Goal: Information Seeking & Learning: Learn about a topic

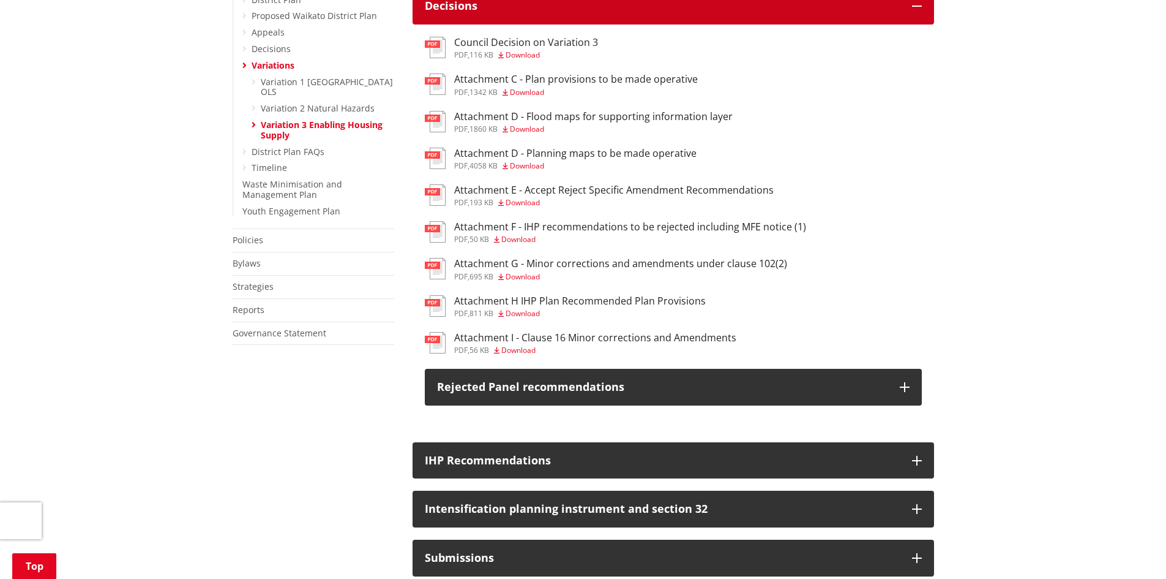
scroll to position [429, 0]
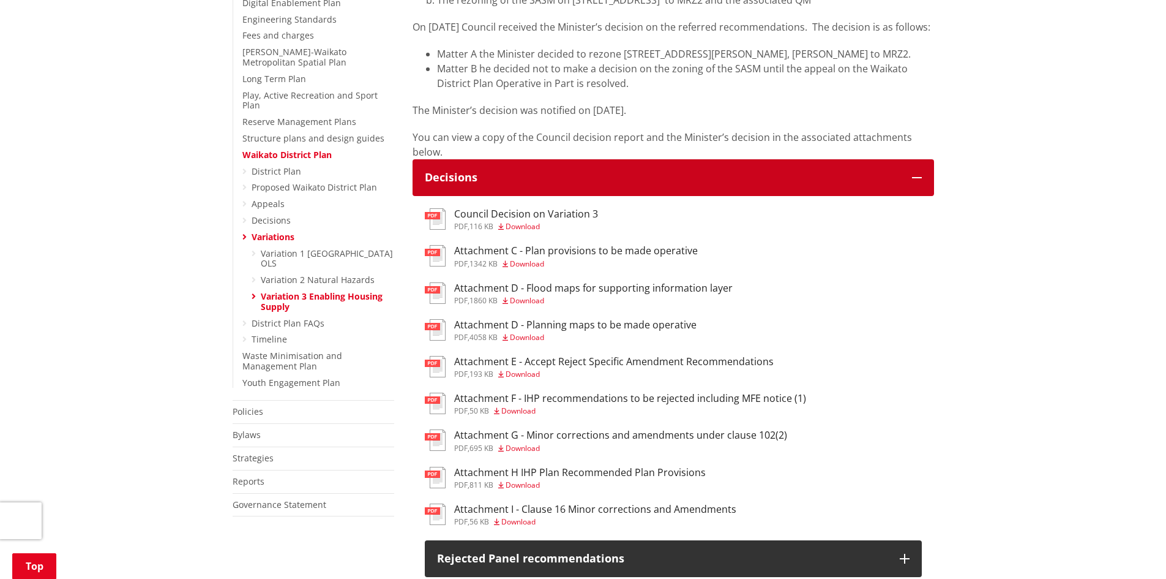
click at [563, 184] on div "Decisions" at bounding box center [662, 177] width 475 height 12
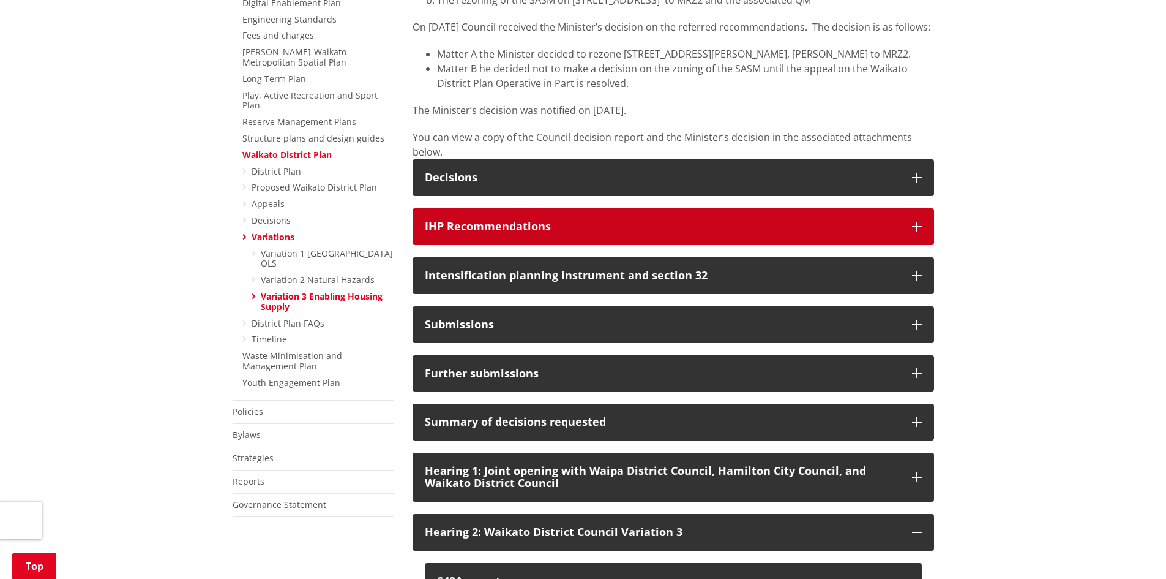
click at [508, 245] on button "IHP Recommendations" at bounding box center [674, 226] width 522 height 37
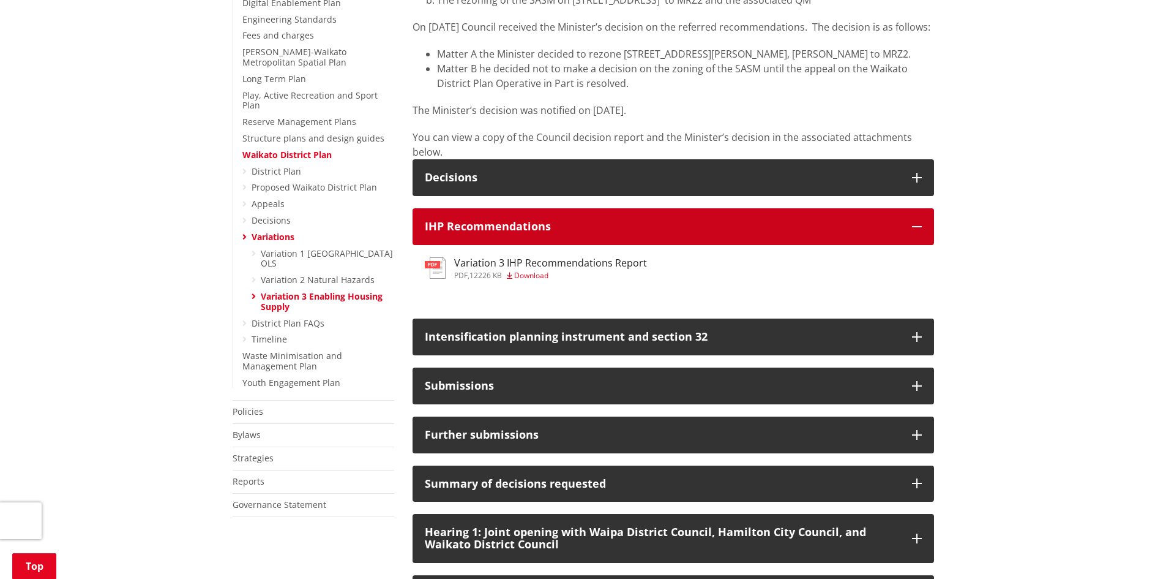
click at [508, 245] on button "IHP Recommendations" at bounding box center [674, 226] width 522 height 37
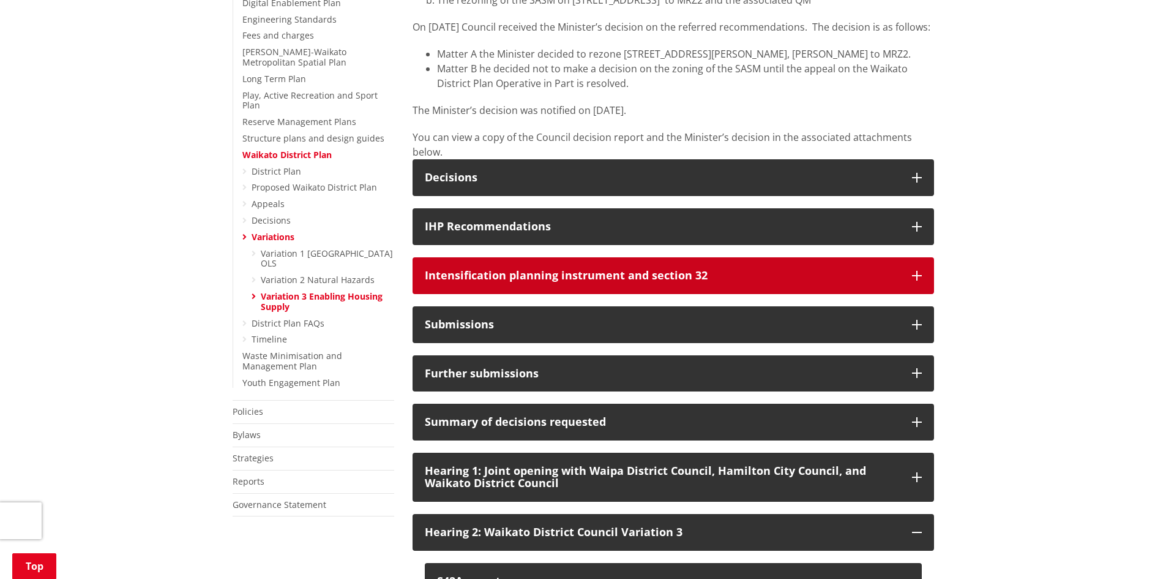
click at [496, 280] on button "Intensification planning instrument and section 32" at bounding box center [674, 275] width 522 height 37
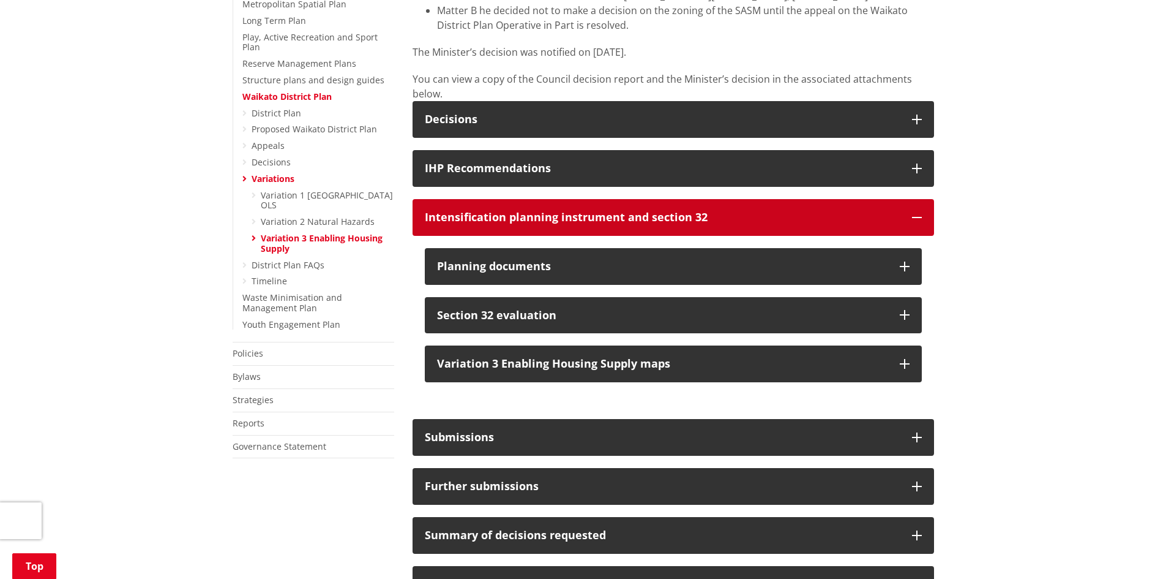
scroll to position [490, 0]
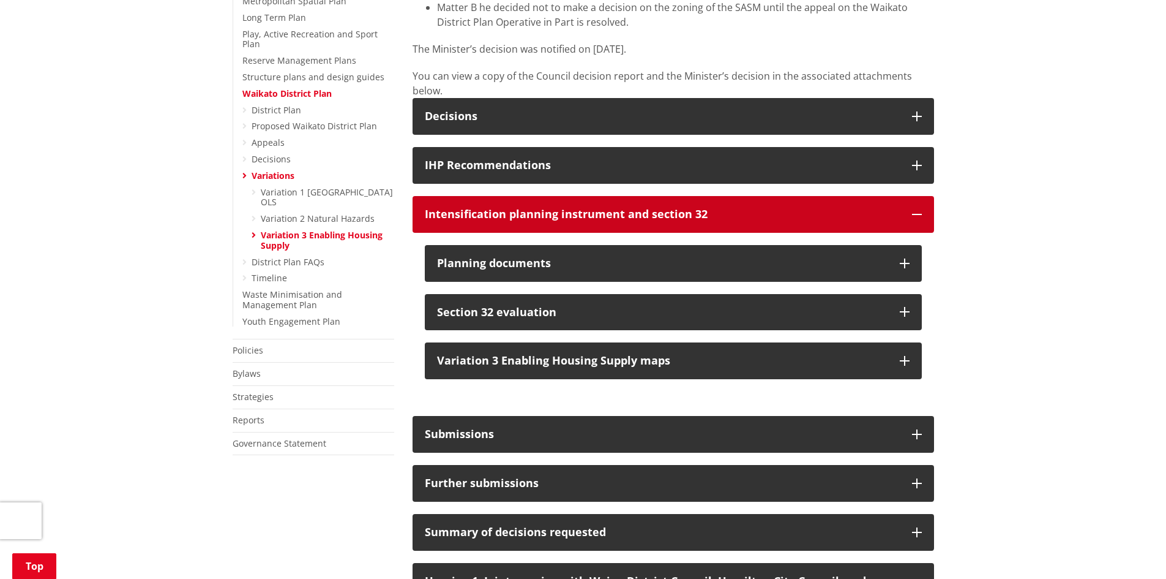
click at [496, 214] on button "Intensification planning instrument and section 32" at bounding box center [674, 214] width 522 height 37
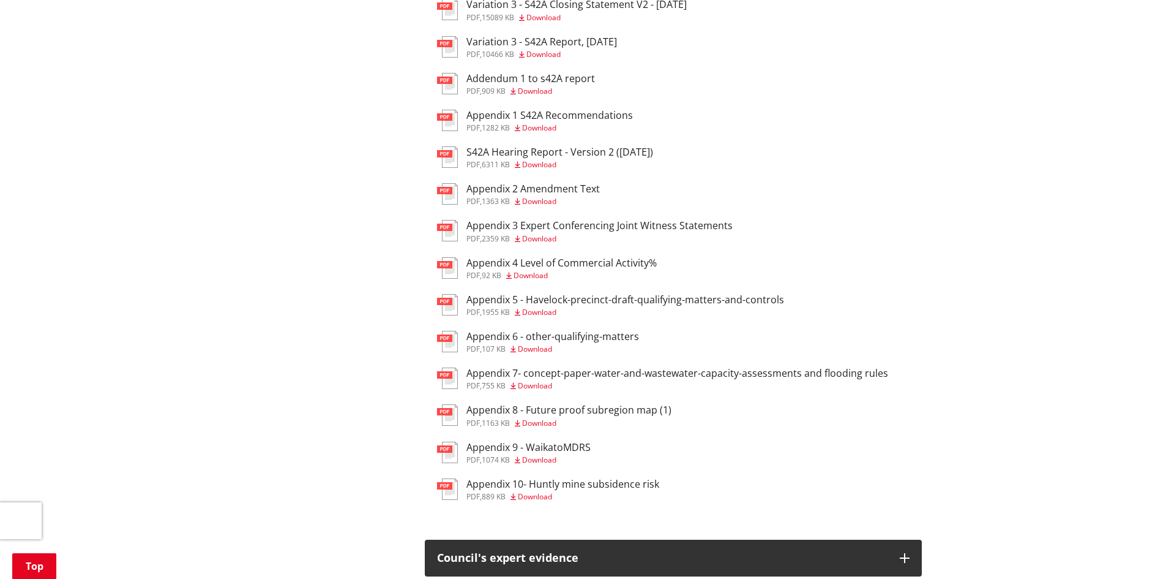
scroll to position [980, 0]
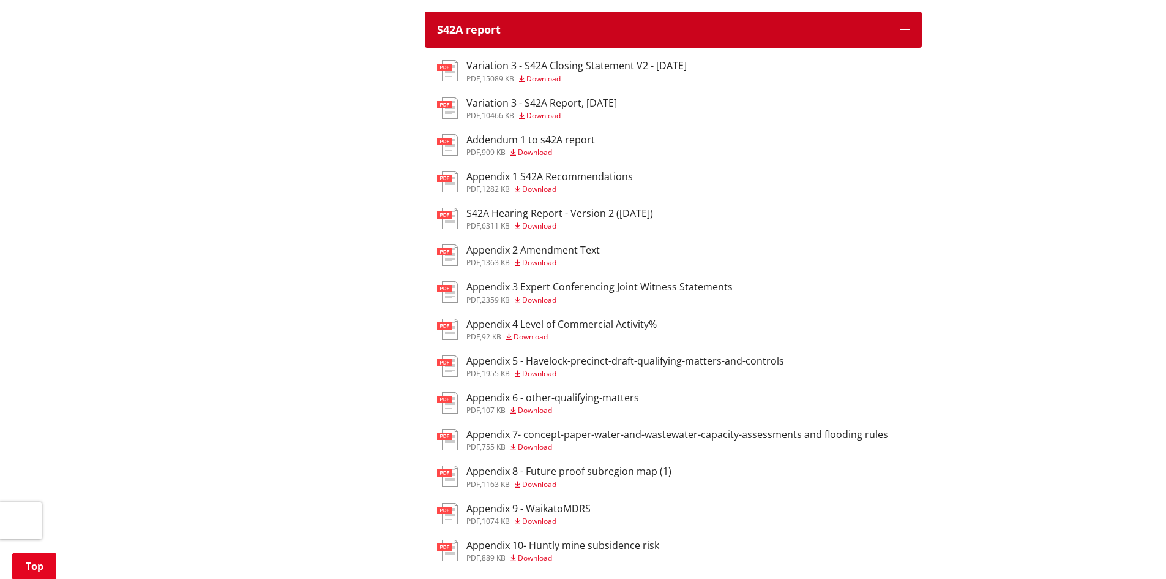
click at [532, 36] on div "S42A report" at bounding box center [662, 30] width 451 height 12
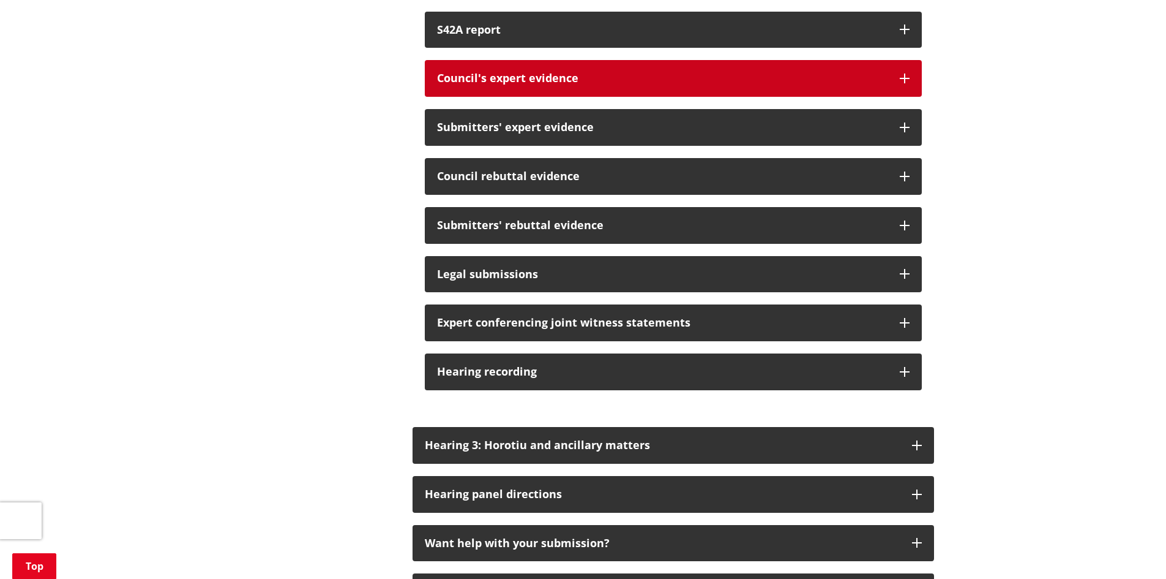
click at [497, 78] on button "Council's expert evidence" at bounding box center [673, 78] width 497 height 37
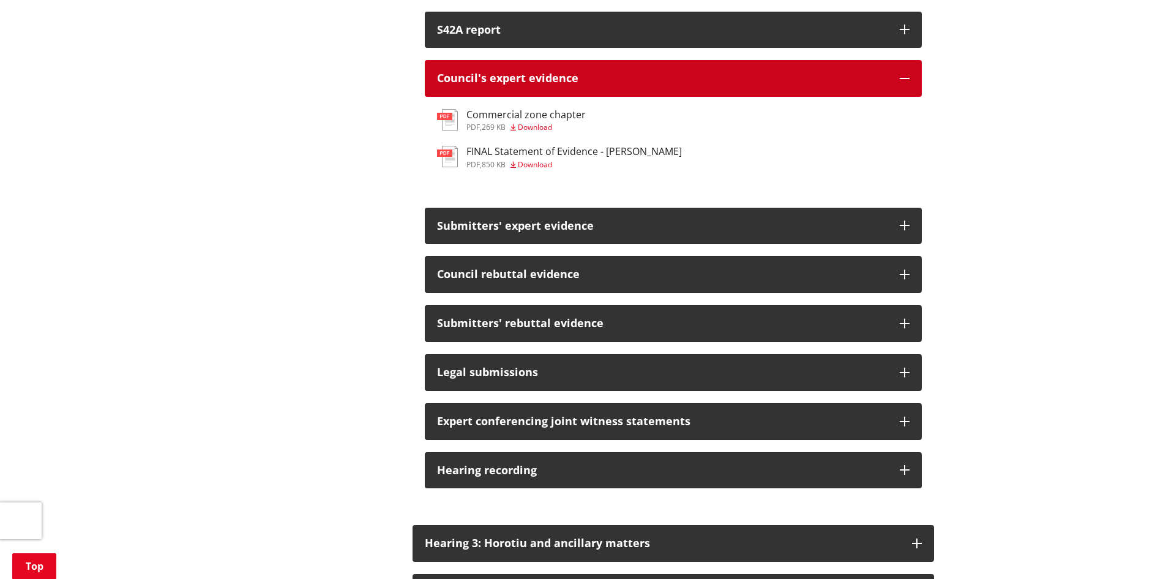
click at [503, 84] on div "Council's expert evidence" at bounding box center [662, 78] width 451 height 12
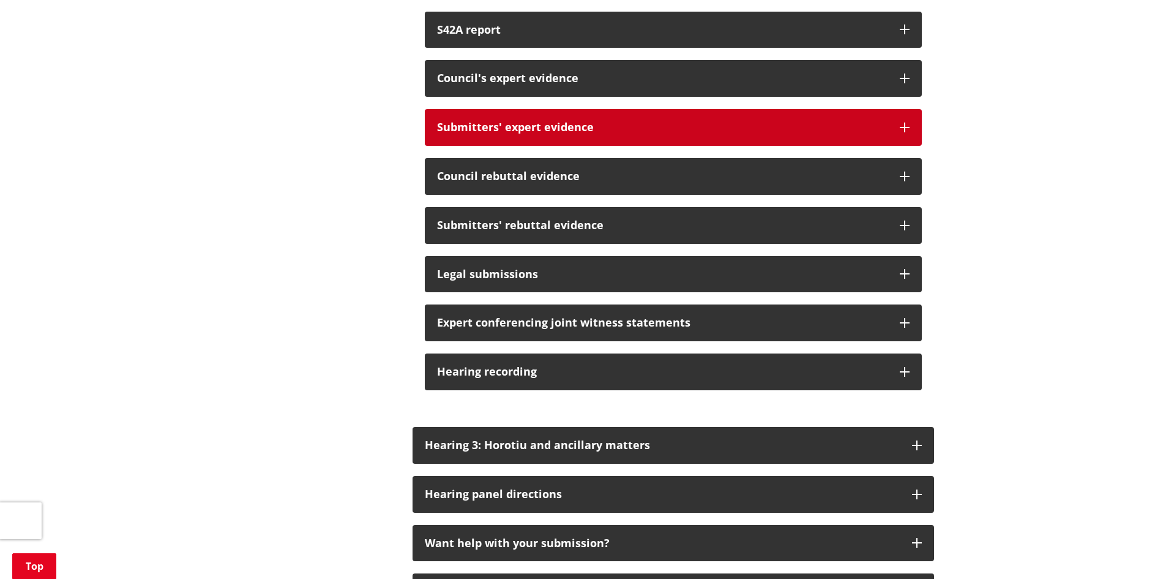
click at [475, 133] on div "Submitters' expert evidence" at bounding box center [662, 127] width 451 height 12
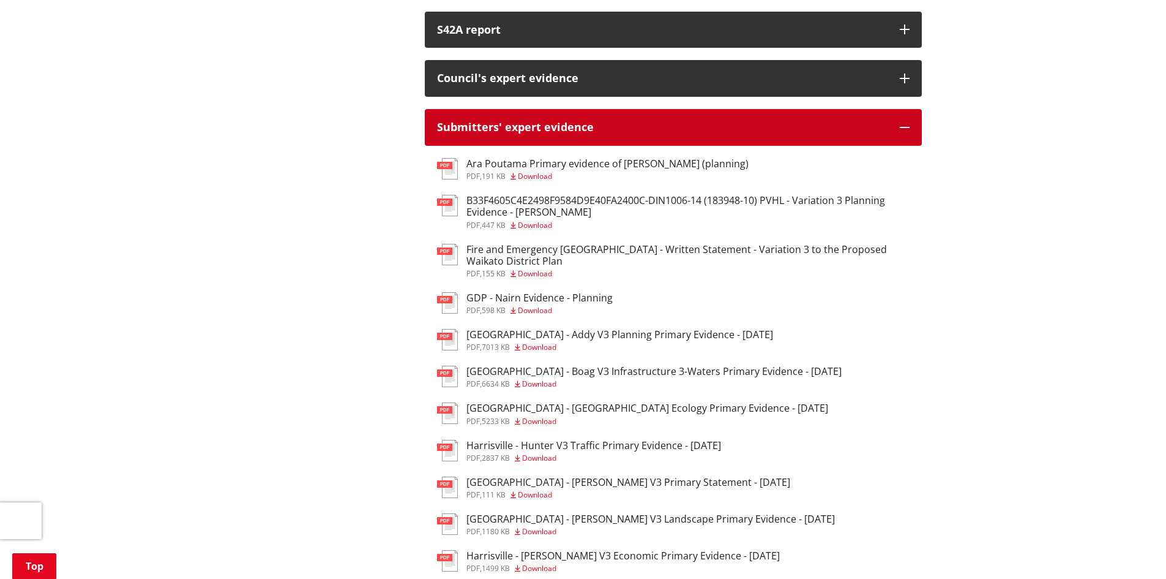
click at [475, 133] on div "Submitters' expert evidence" at bounding box center [662, 127] width 451 height 12
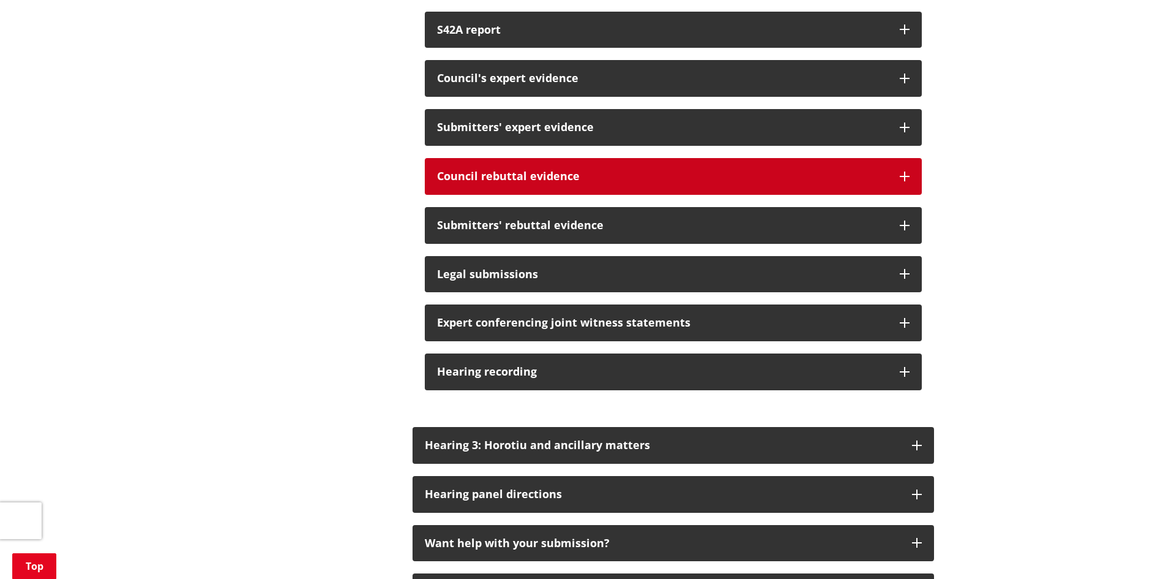
click at [464, 178] on button "Council rebuttal evidence" at bounding box center [673, 176] width 497 height 37
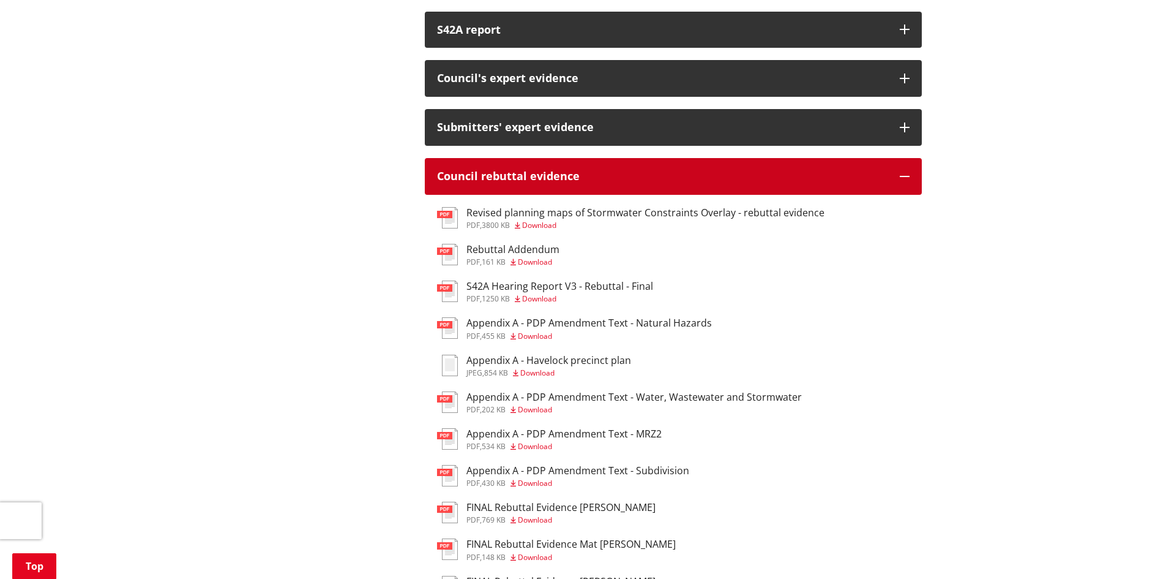
click at [465, 182] on div "Council rebuttal evidence" at bounding box center [662, 176] width 451 height 12
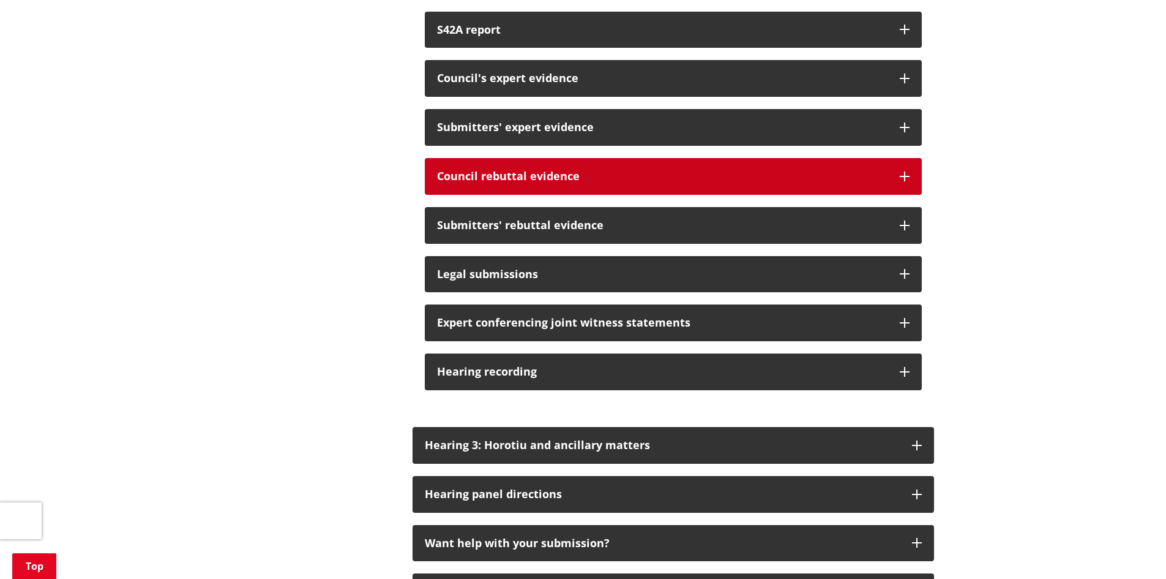
click at [465, 182] on div "Council rebuttal evidence" at bounding box center [662, 176] width 451 height 12
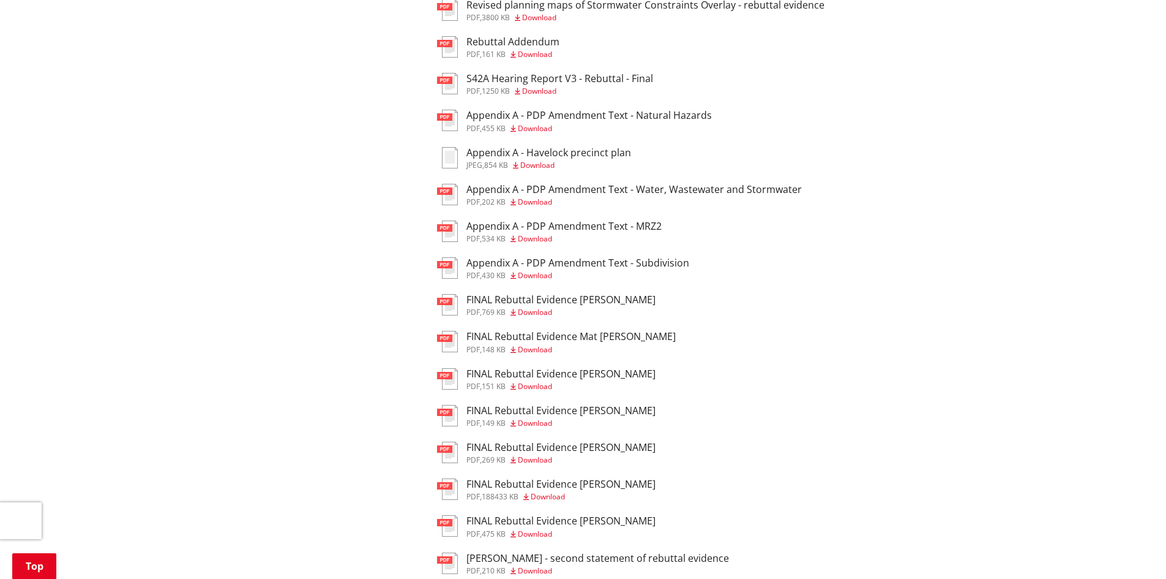
scroll to position [1041, 0]
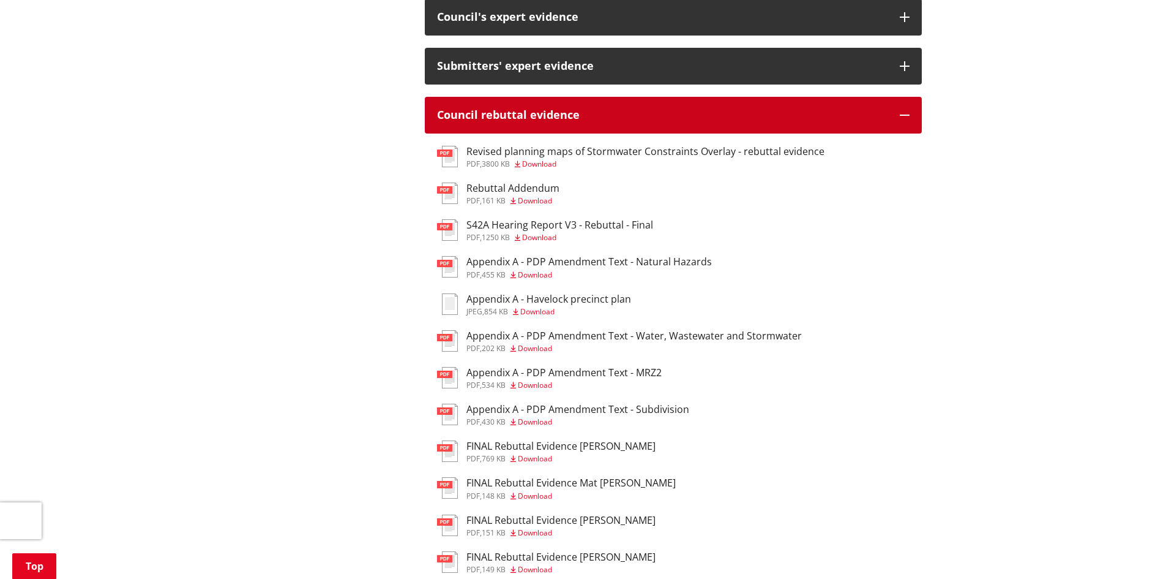
click at [476, 121] on div "Council rebuttal evidence" at bounding box center [662, 115] width 451 height 12
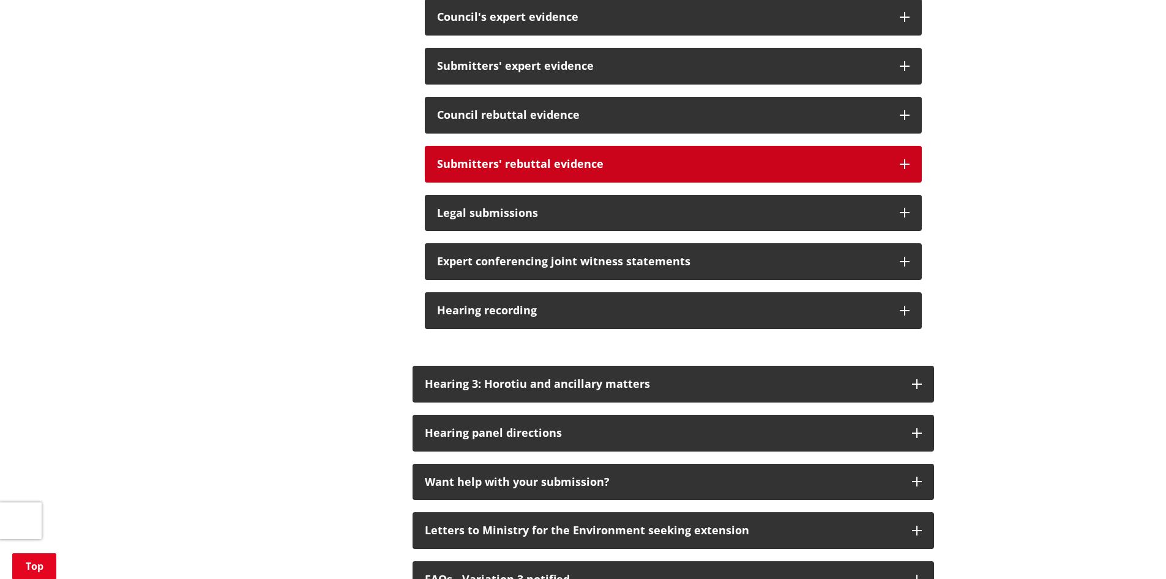
click at [486, 170] on div "Submitters' rebuttal evidence" at bounding box center [662, 164] width 451 height 12
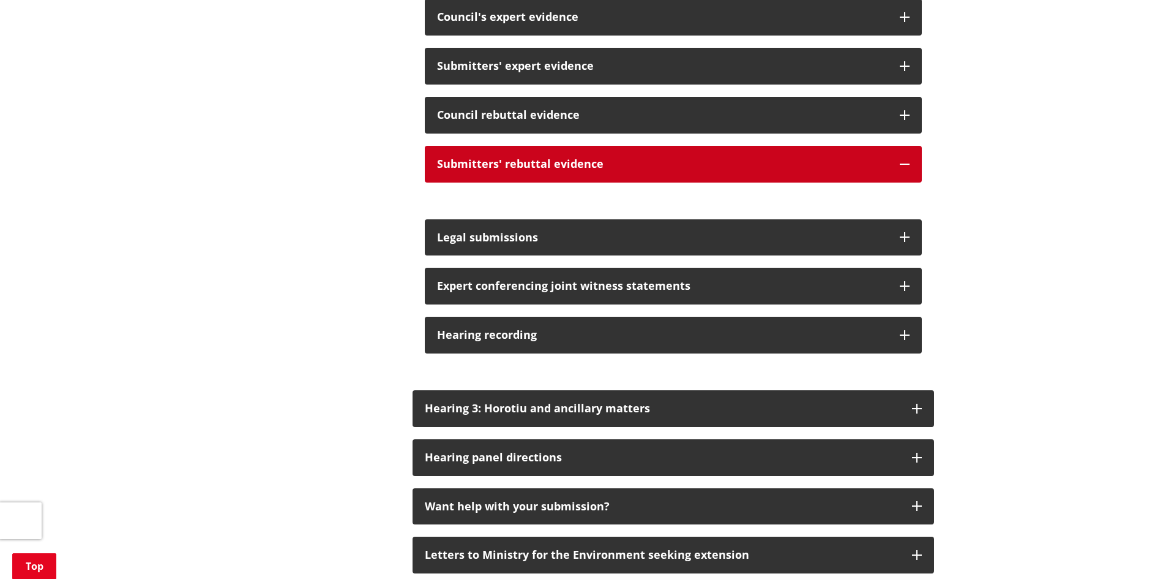
click at [486, 170] on div "Submitters' rebuttal evidence" at bounding box center [662, 164] width 451 height 12
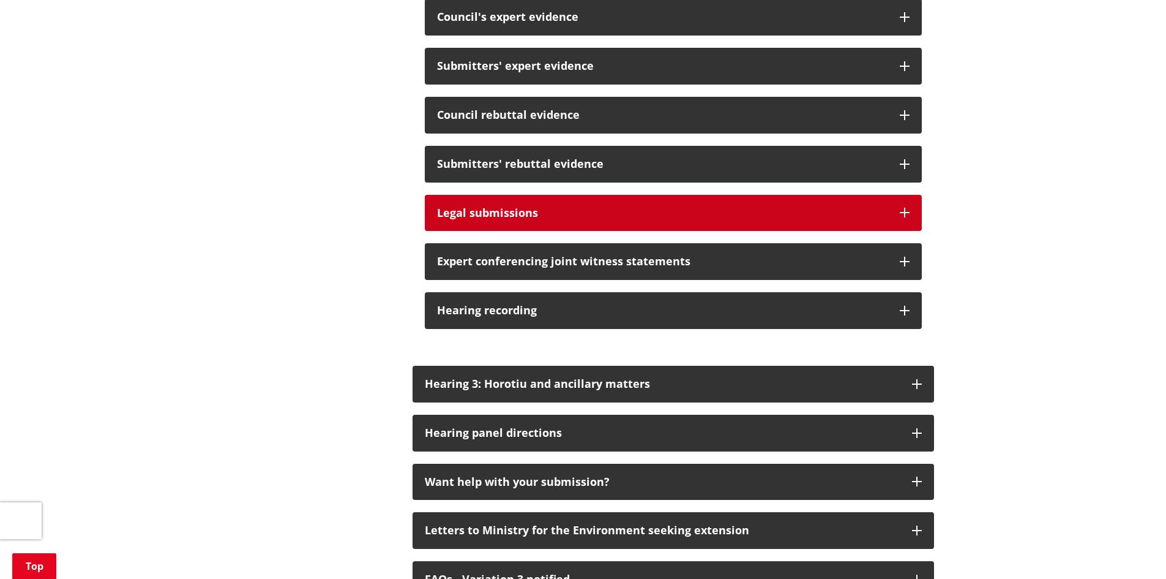
click at [475, 210] on button "Legal submissions" at bounding box center [673, 213] width 497 height 37
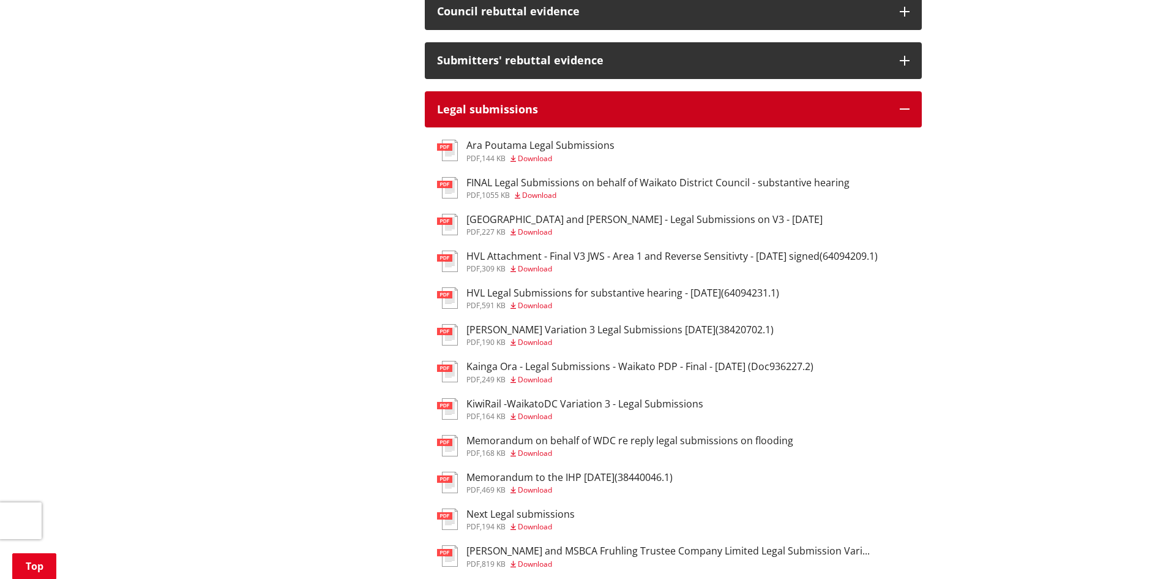
scroll to position [1163, 0]
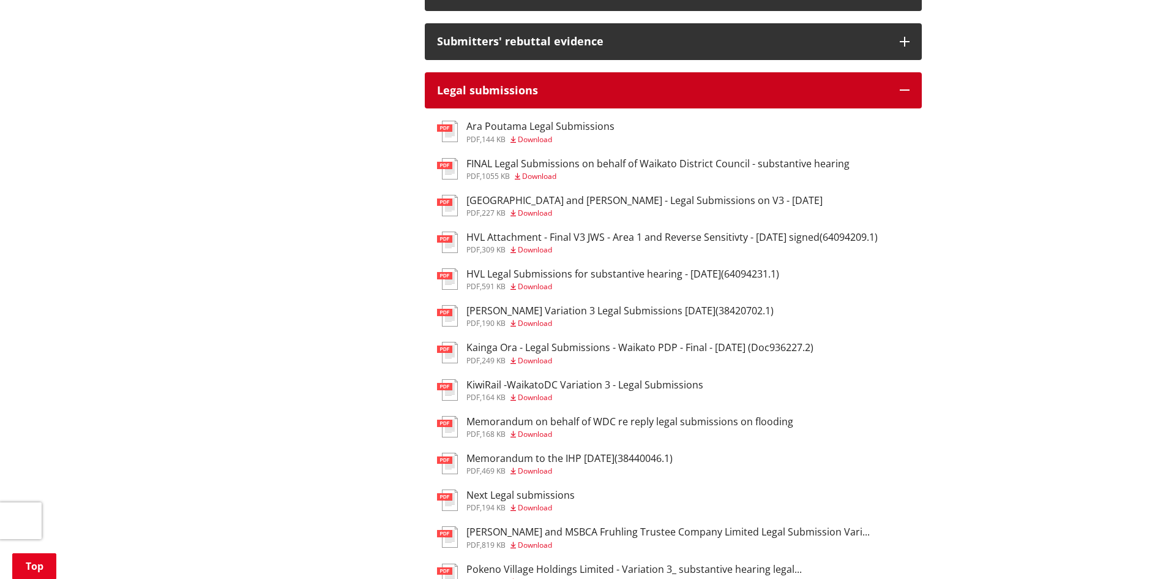
click at [530, 97] on div "Legal submissions" at bounding box center [662, 90] width 451 height 12
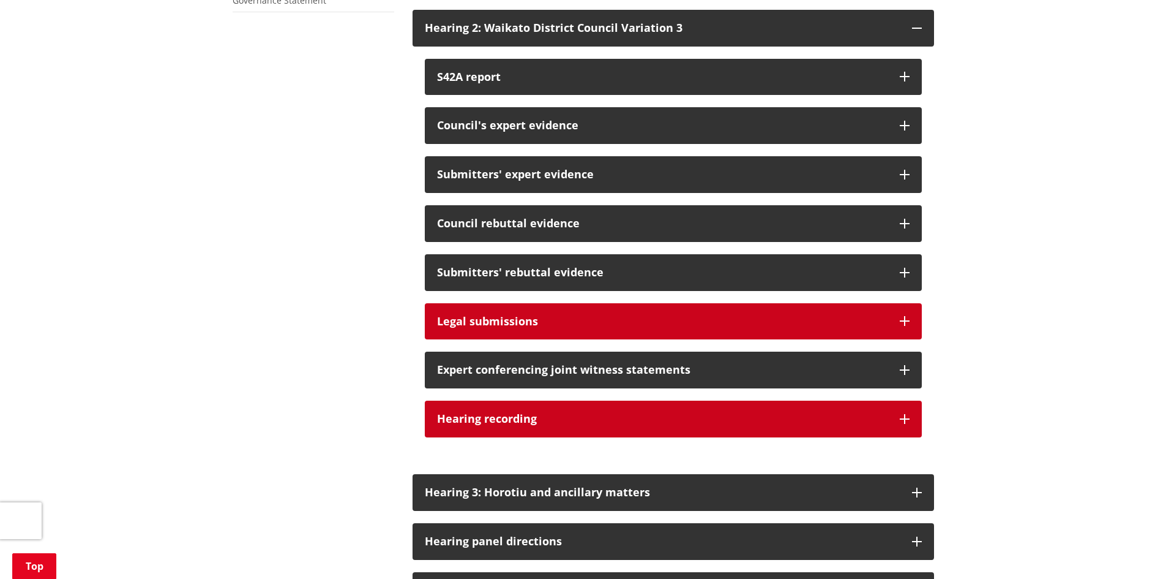
scroll to position [918, 0]
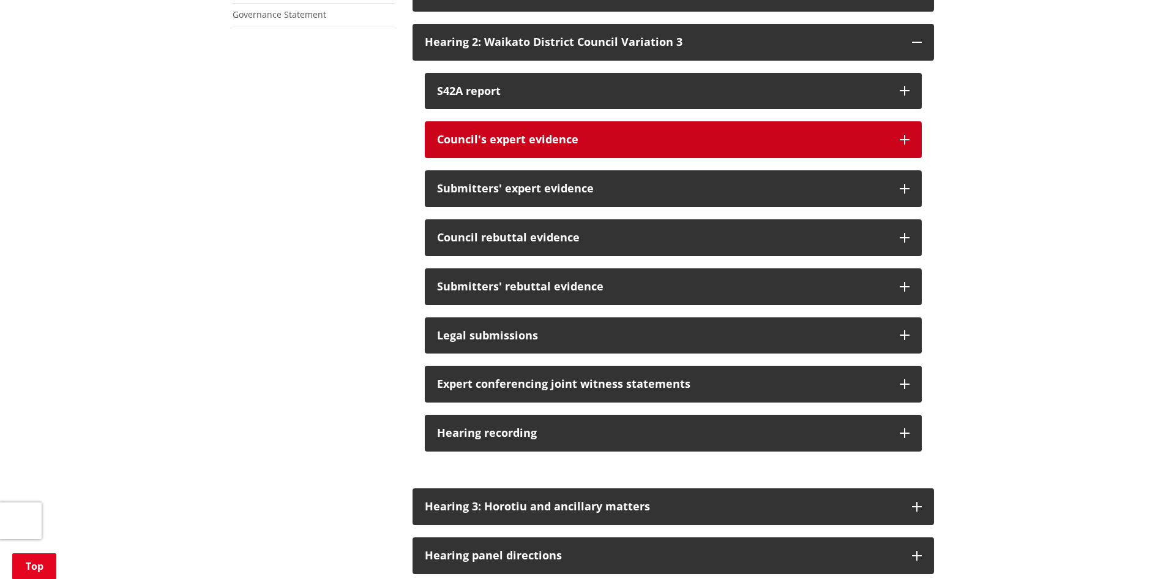
click at [535, 158] on button "Council's expert evidence" at bounding box center [673, 139] width 497 height 37
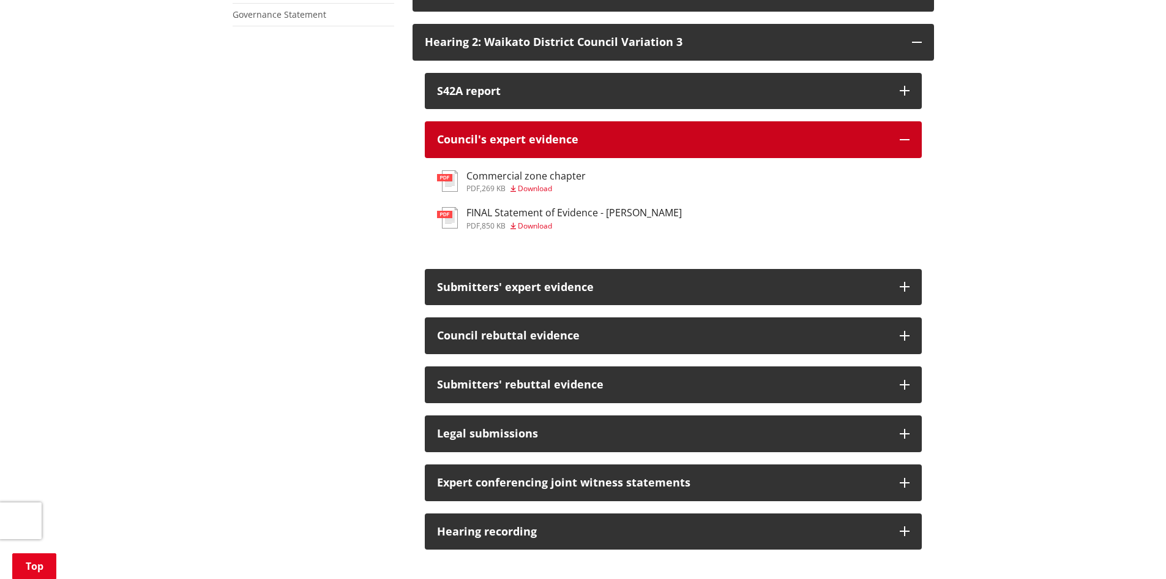
click at [535, 146] on div "Council's expert evidence" at bounding box center [662, 139] width 451 height 12
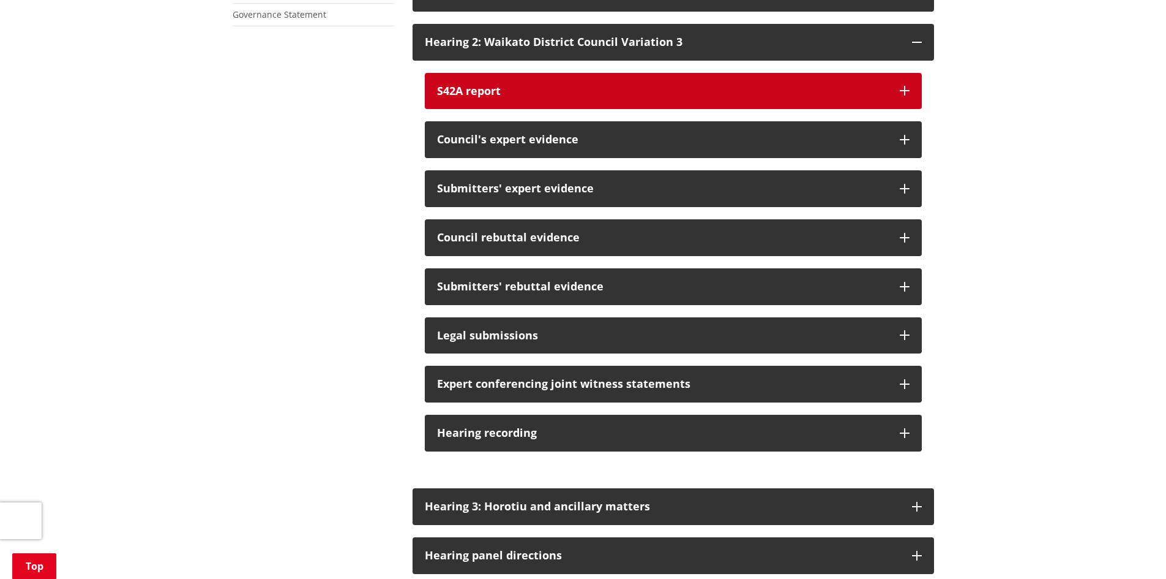
click at [524, 110] on button "S42A report" at bounding box center [673, 91] width 497 height 37
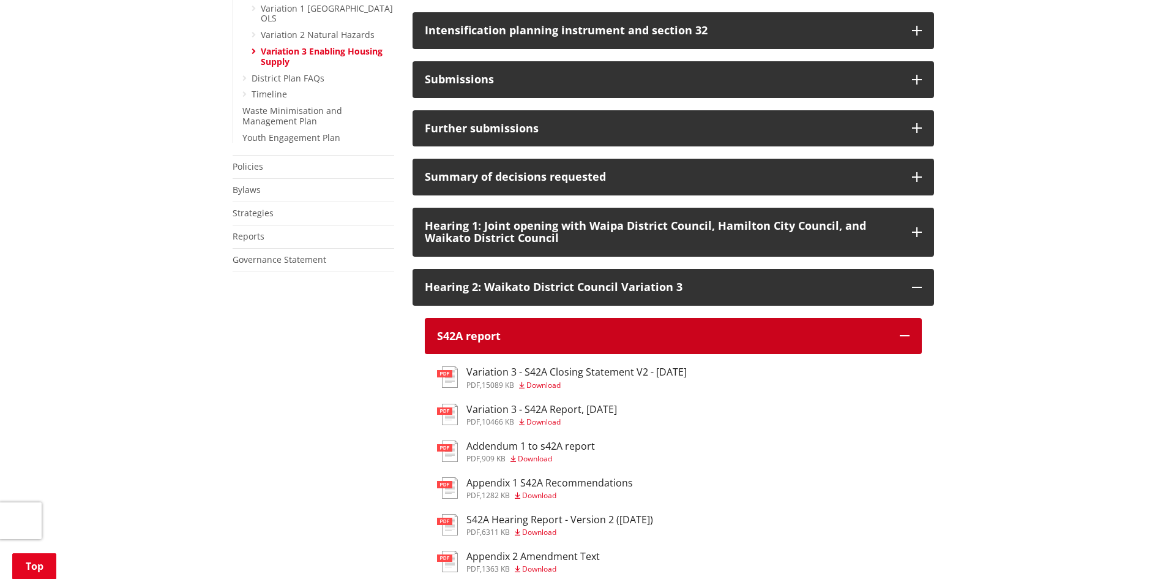
click at [539, 342] on div "S42A report" at bounding box center [662, 336] width 451 height 12
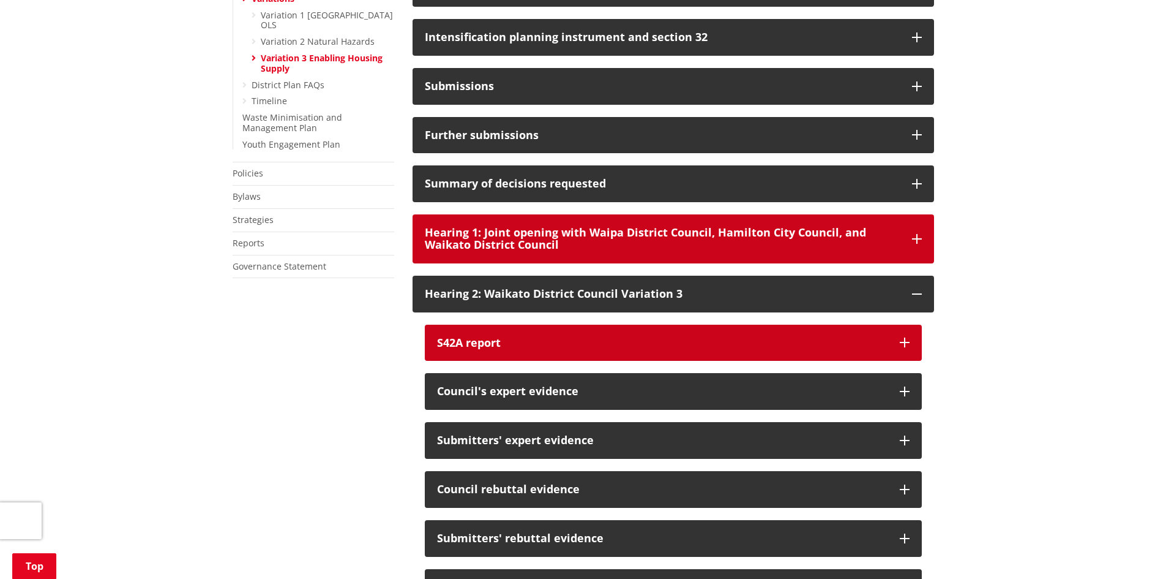
scroll to position [551, 0]
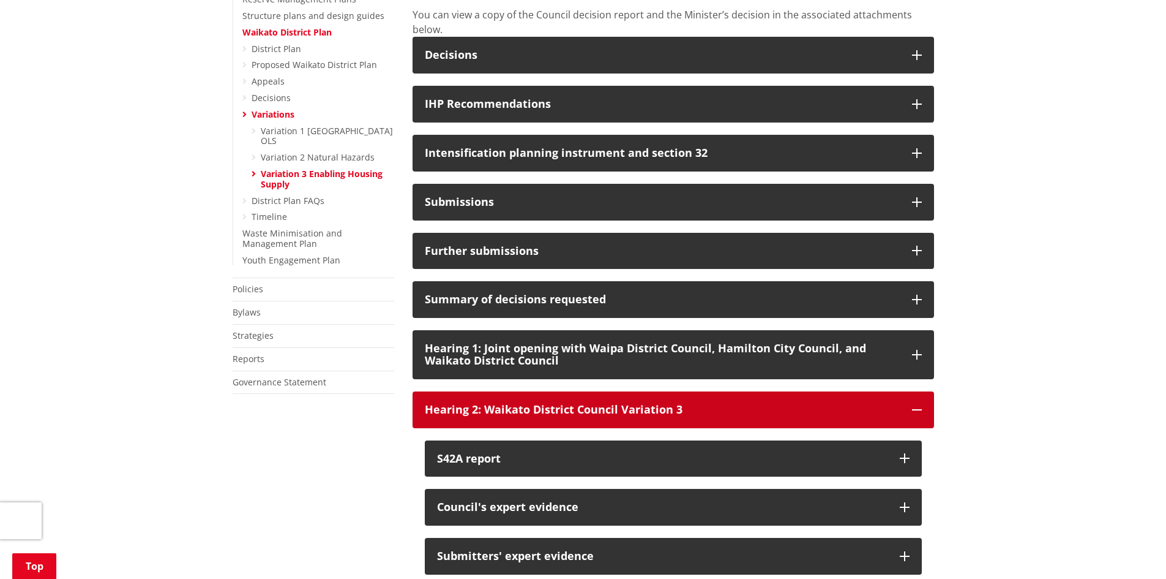
click at [552, 416] on div "Hearing 2: Waikato District Council Variation 3" at bounding box center [662, 410] width 475 height 12
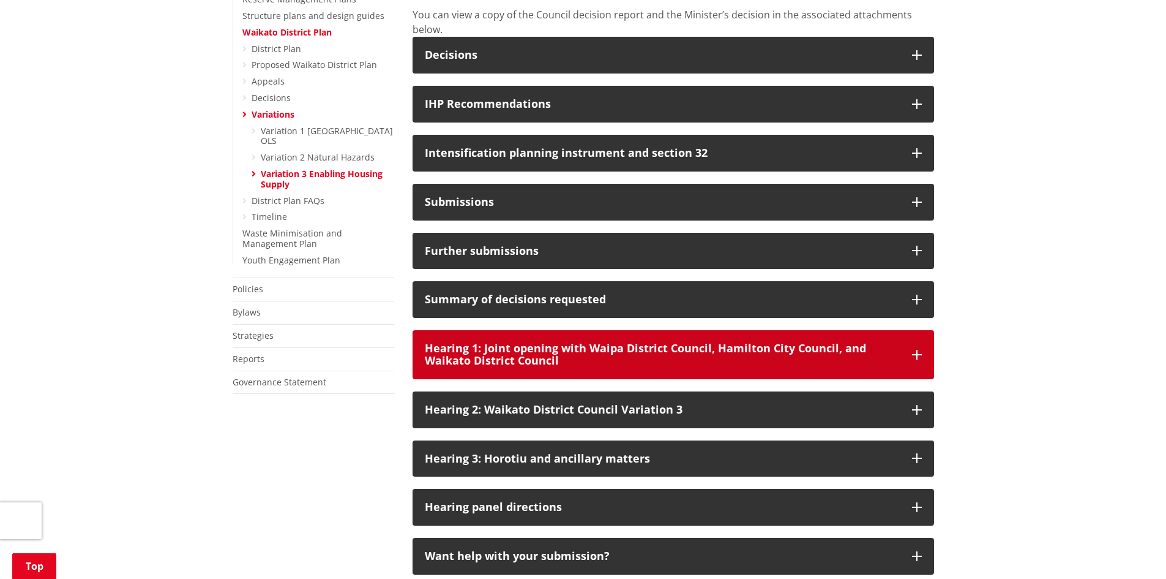
click at [562, 367] on p "Hearing 1: Joint opening with Waipa District Council, Hamilton City Council, an…" at bounding box center [662, 354] width 475 height 24
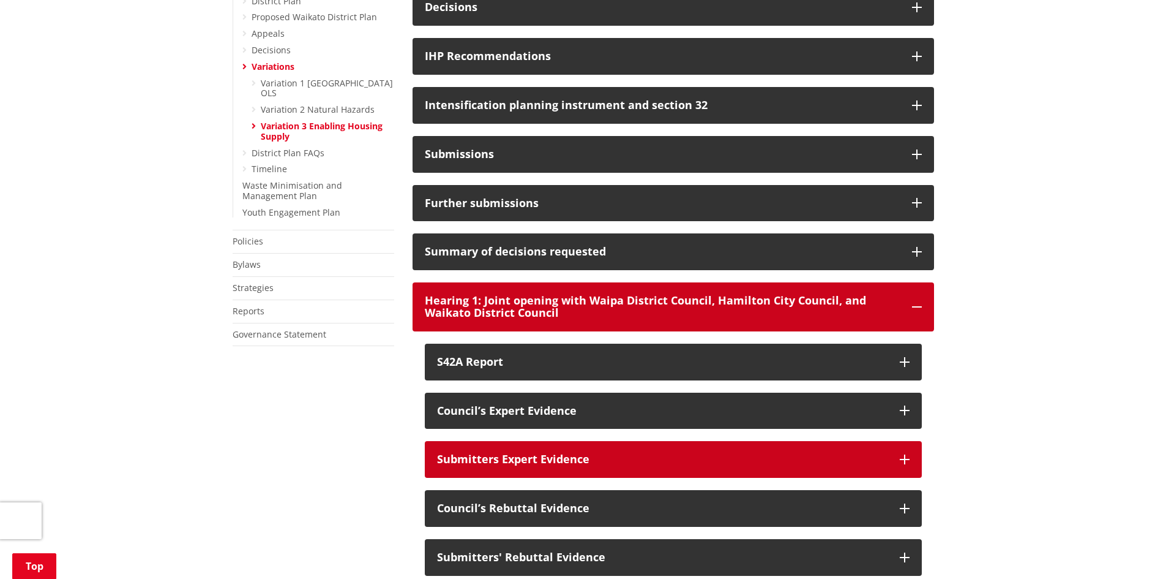
scroll to position [674, 0]
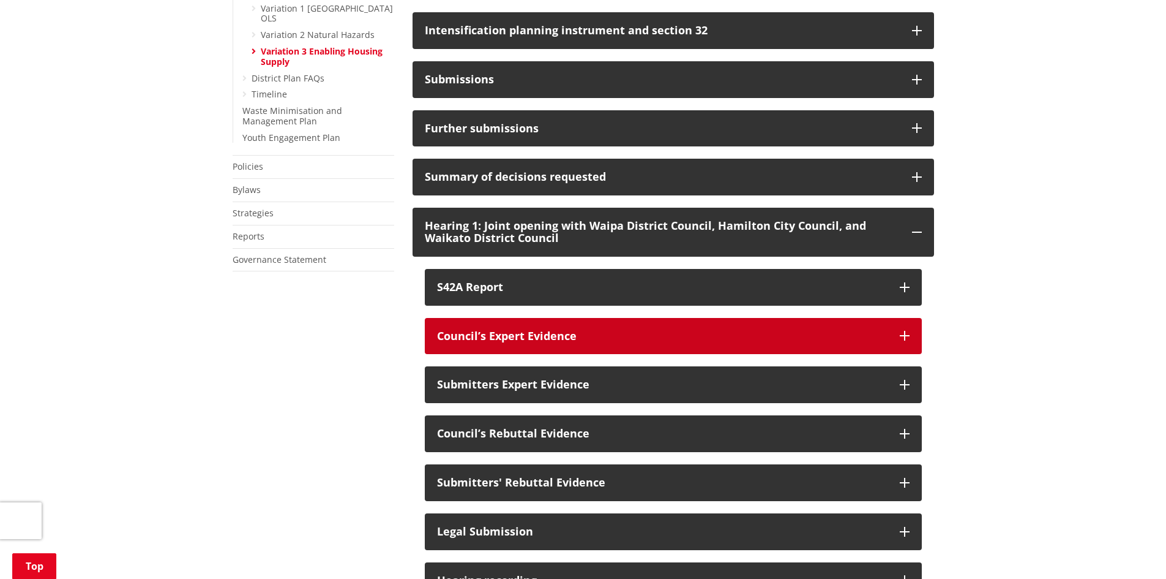
click at [569, 342] on div "Council’s Expert Evidence" at bounding box center [662, 336] width 451 height 12
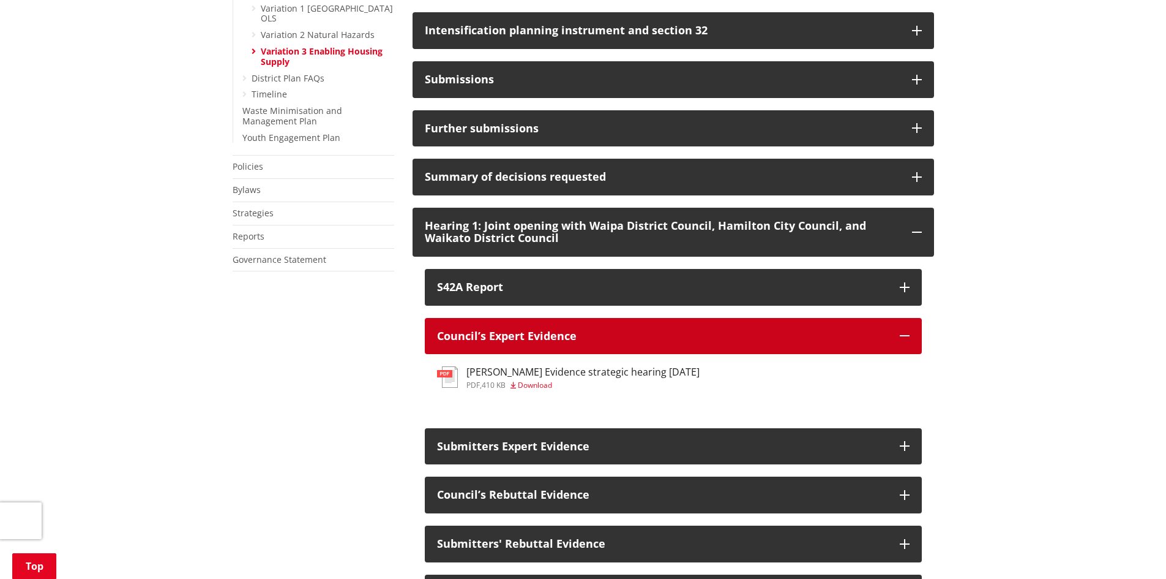
click at [572, 342] on div "Council’s Expert Evidence" at bounding box center [662, 336] width 451 height 12
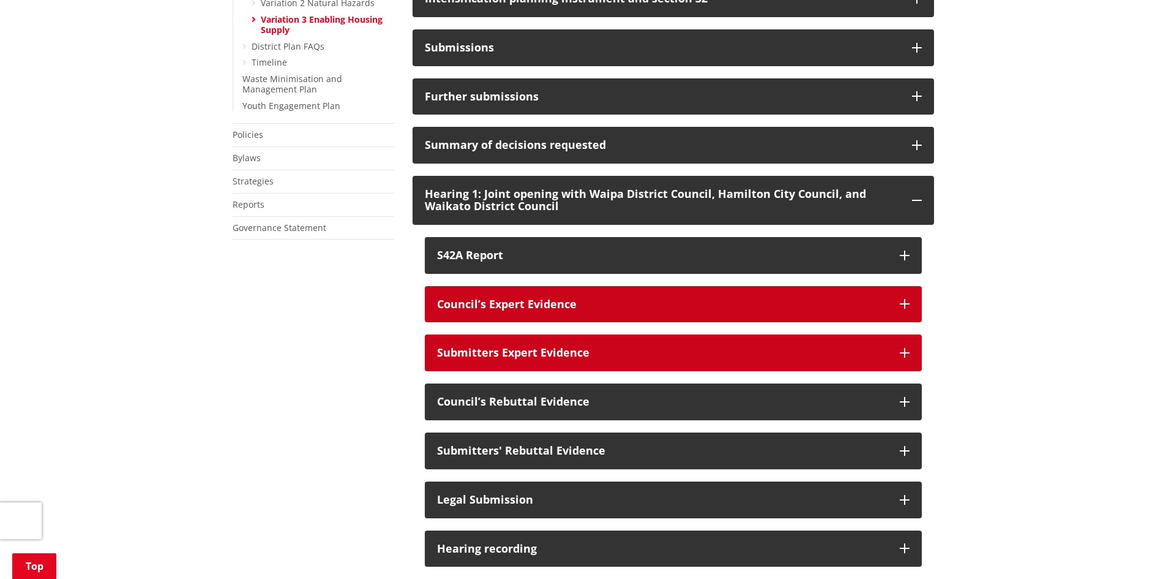
scroll to position [735, 0]
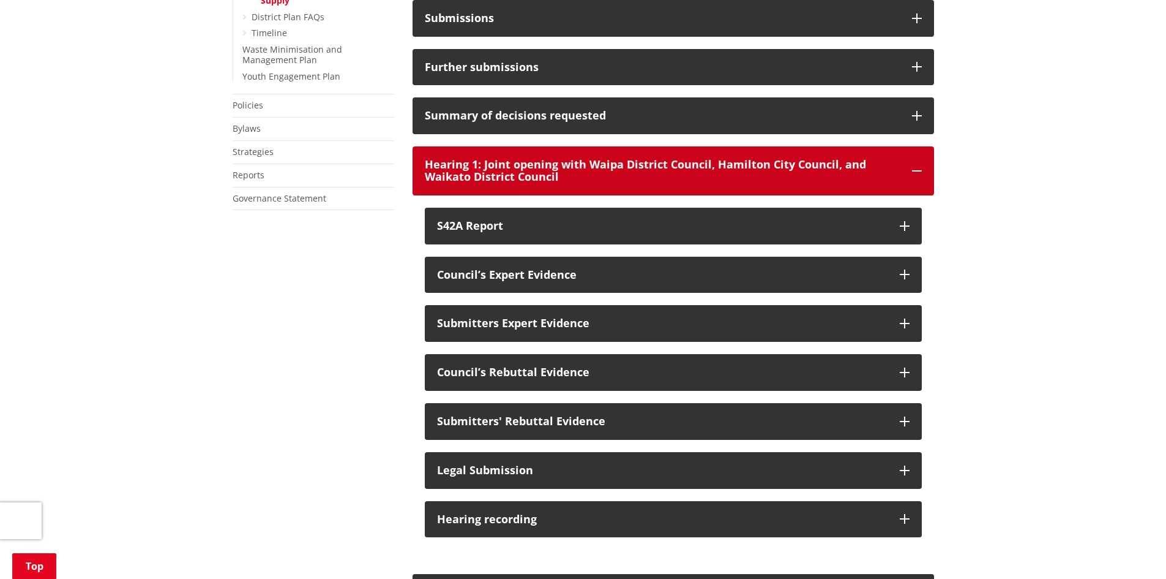
click at [527, 183] on p "Hearing 1: Joint opening with Waipa District Council, Hamilton City Council, an…" at bounding box center [662, 171] width 475 height 24
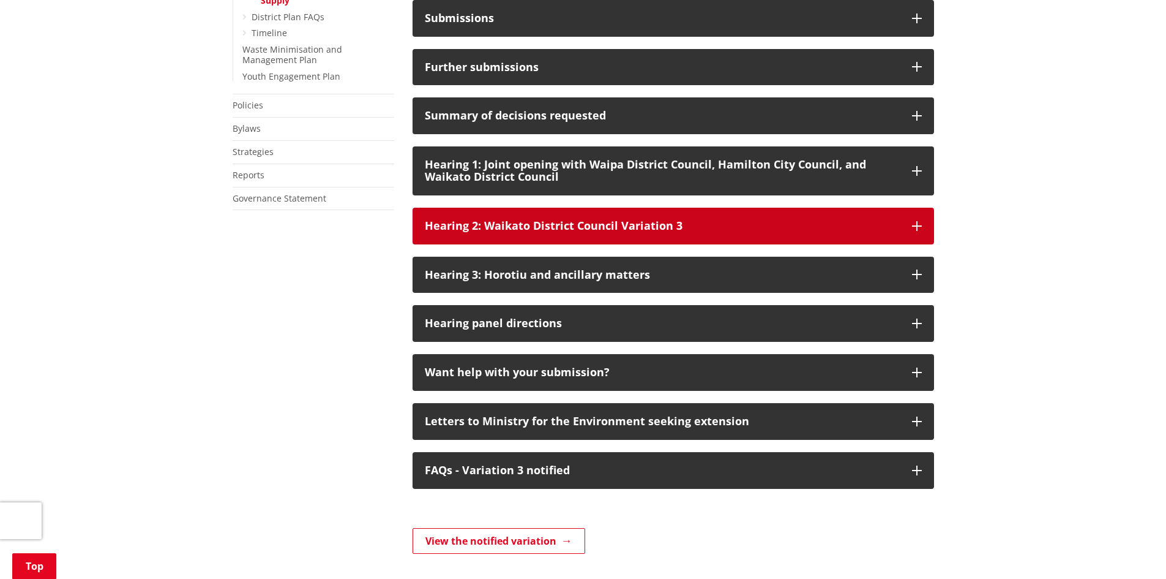
click at [492, 232] on div "Hearing 2: Waikato District Council Variation 3" at bounding box center [662, 226] width 475 height 12
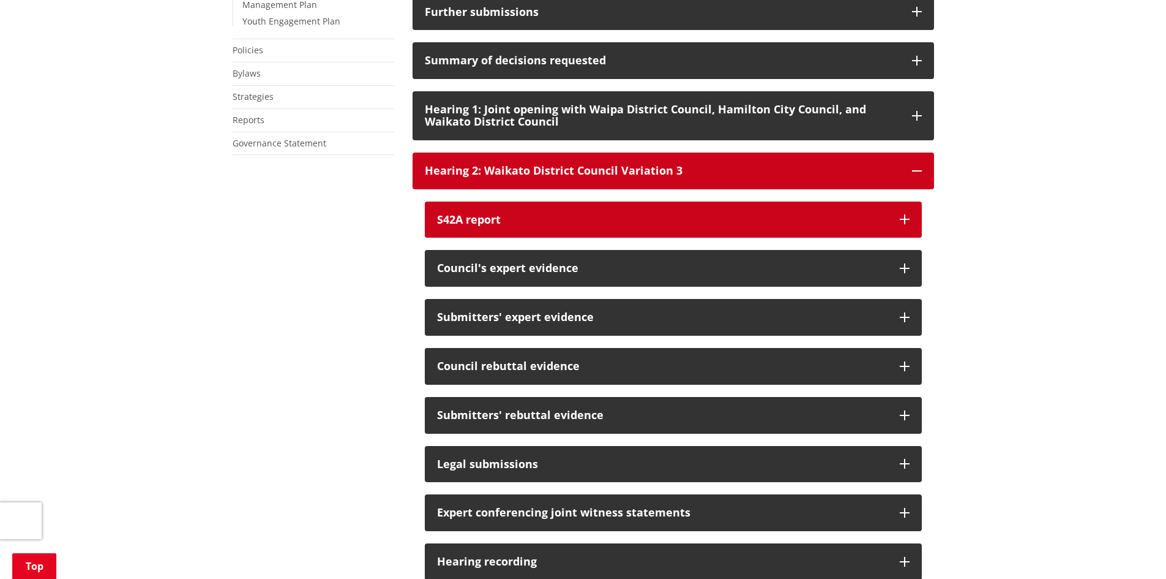
scroll to position [796, 0]
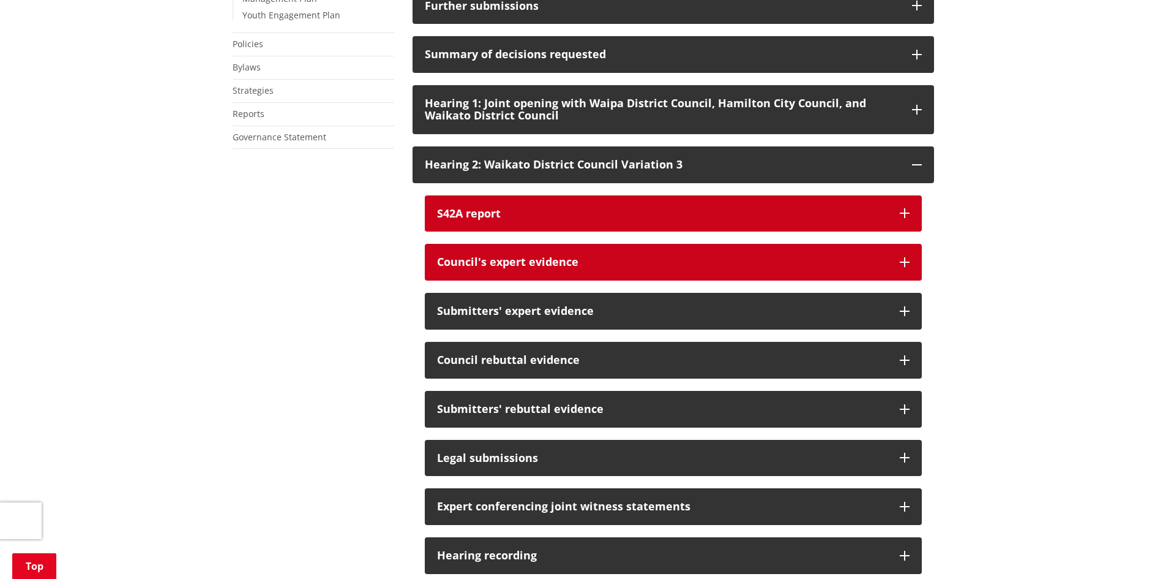
click at [533, 266] on button "Council's expert evidence" at bounding box center [673, 262] width 497 height 37
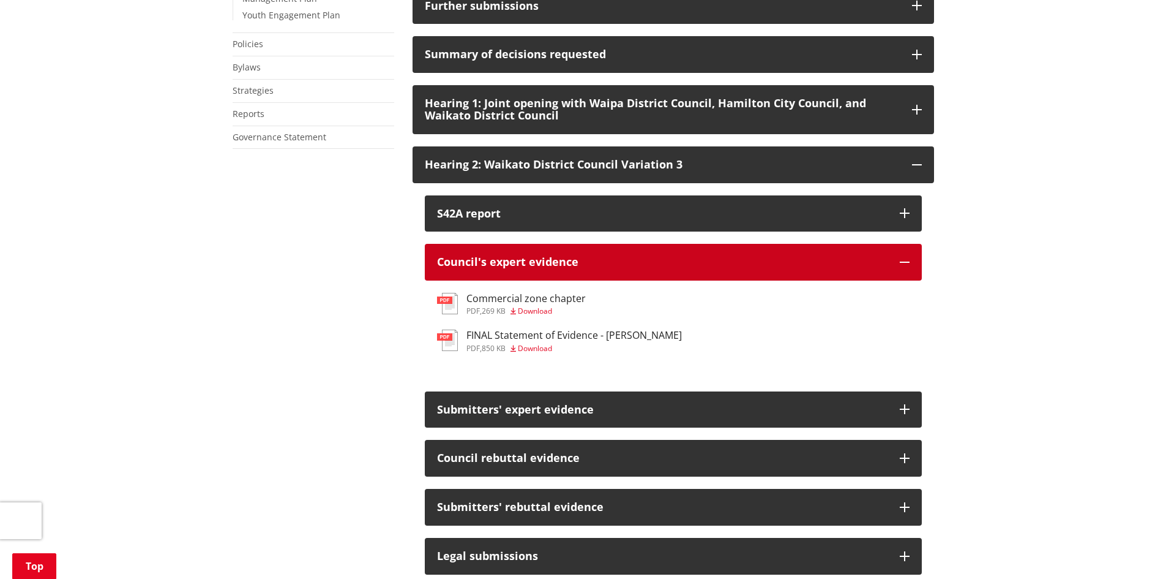
drag, startPoint x: 524, startPoint y: 275, endPoint x: 527, endPoint y: 291, distance: 16.7
click at [525, 268] on div "Council's expert evidence" at bounding box center [662, 262] width 451 height 12
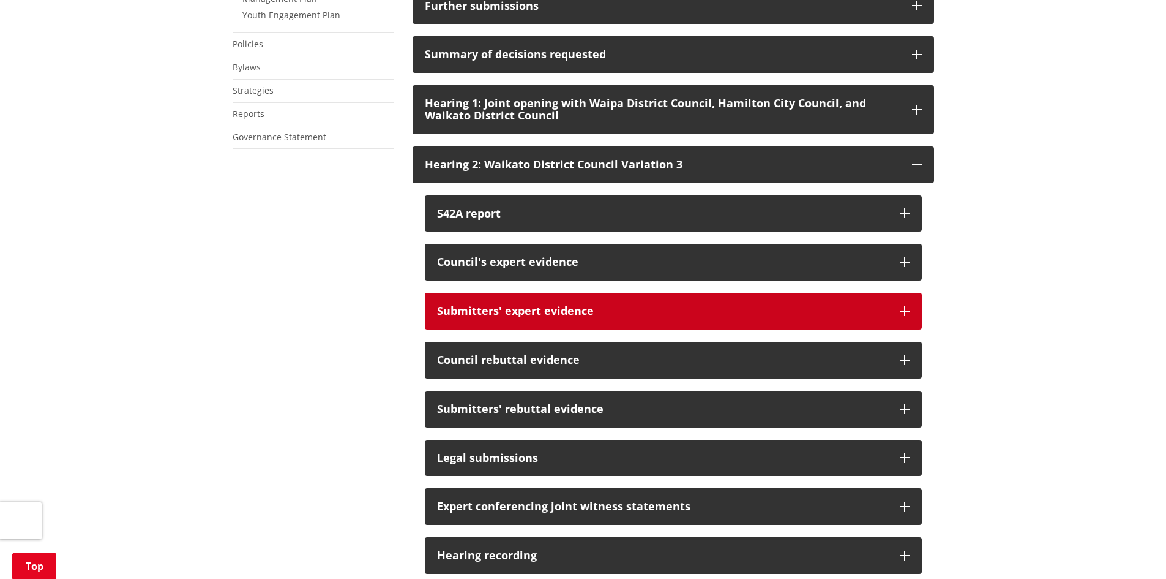
click at [512, 329] on button "Submitters' expert evidence" at bounding box center [673, 311] width 497 height 37
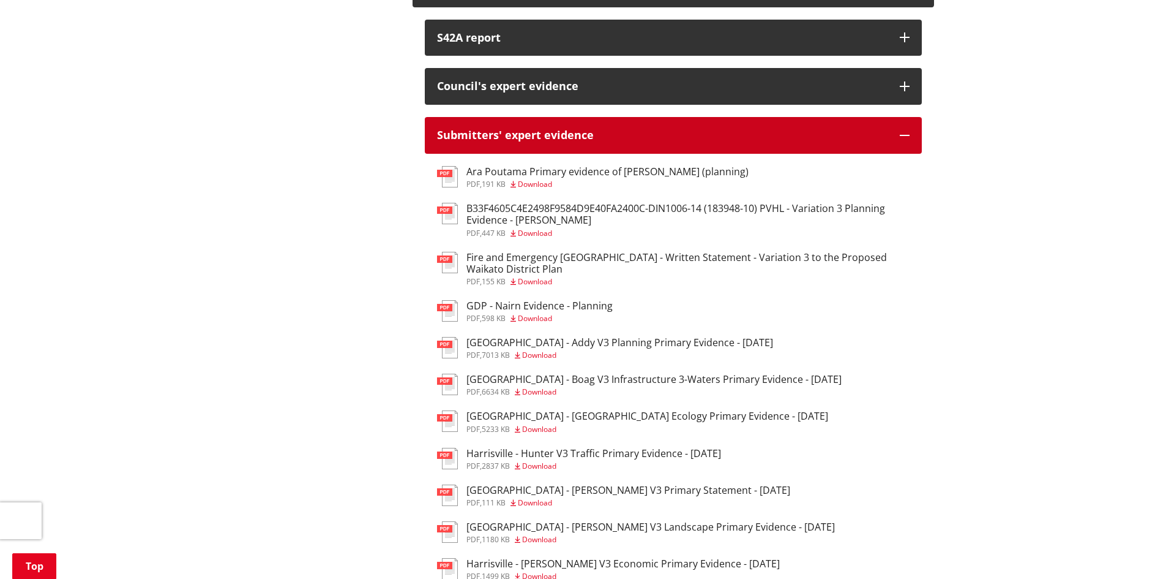
scroll to position [980, 0]
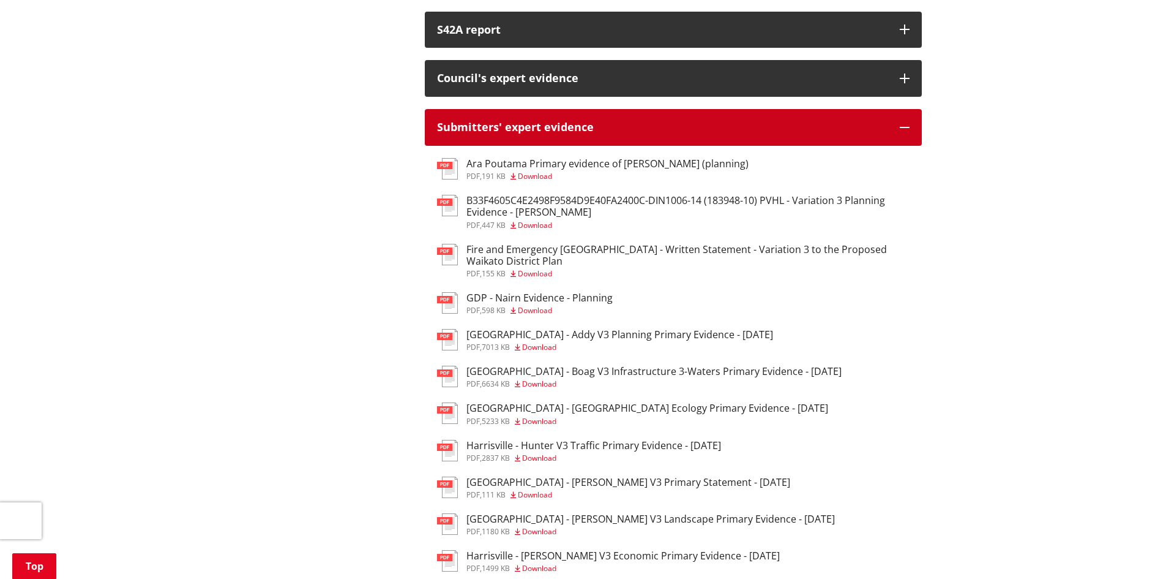
click at [564, 133] on div "Submitters' expert evidence" at bounding box center [662, 127] width 451 height 12
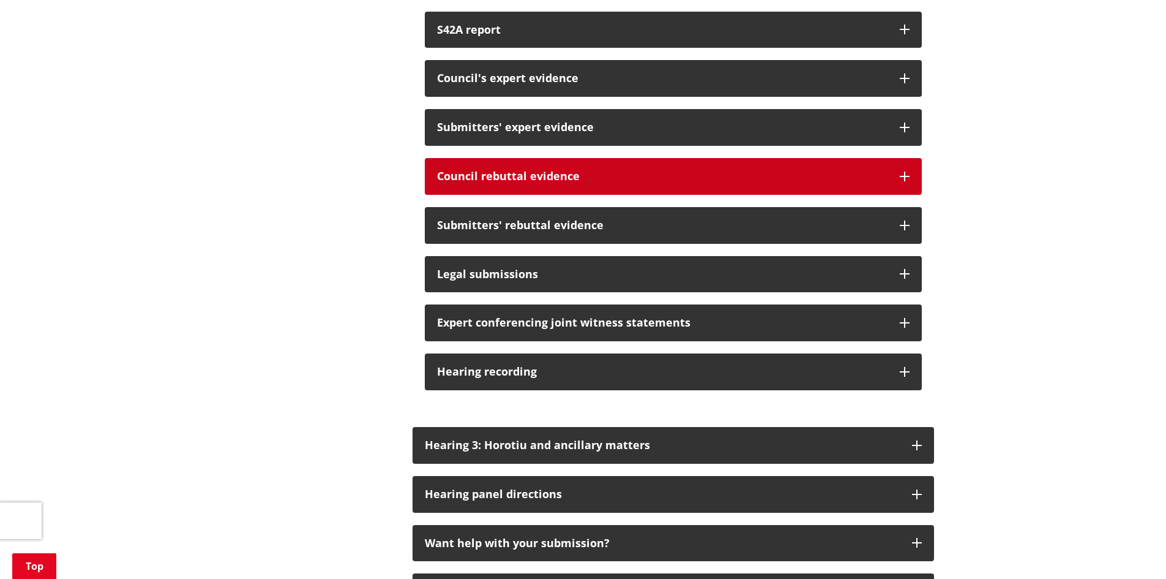
click at [527, 182] on div "Council rebuttal evidence" at bounding box center [662, 176] width 451 height 12
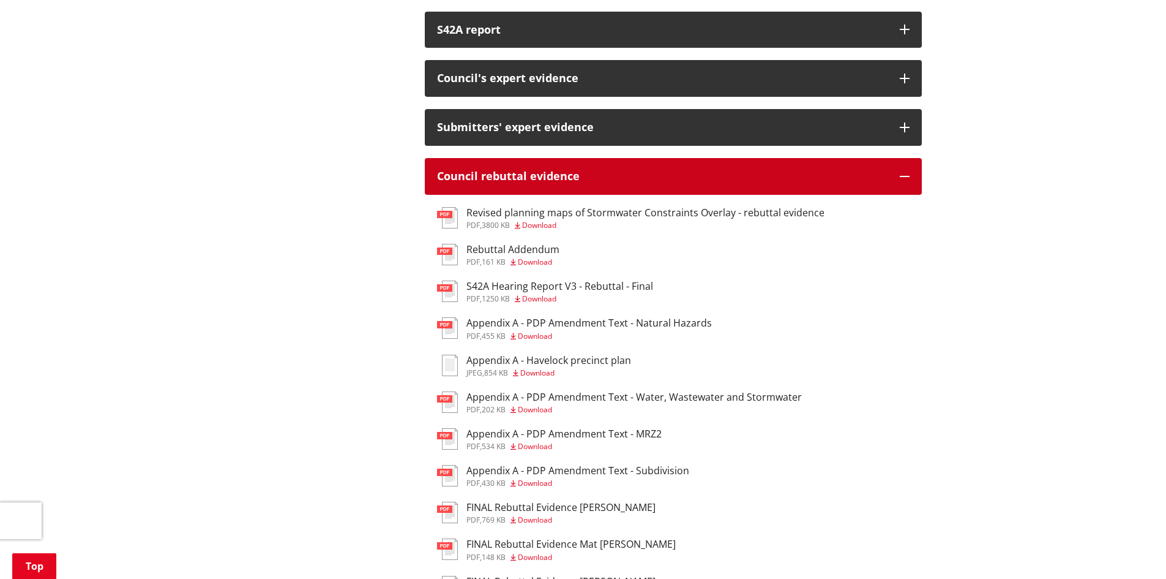
click at [527, 182] on div "Council rebuttal evidence" at bounding box center [662, 176] width 451 height 12
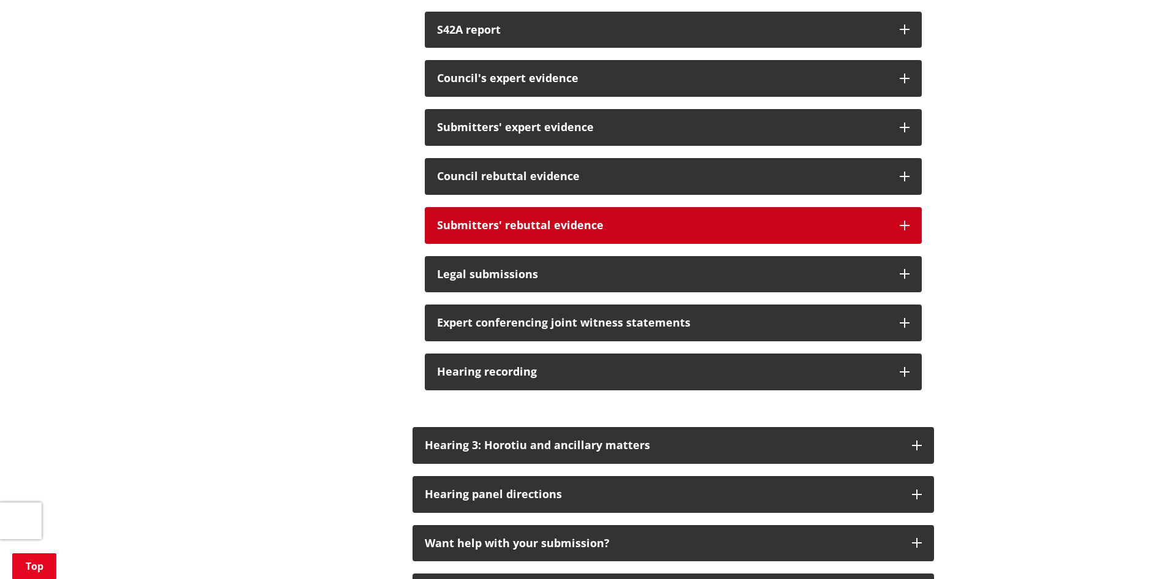
click at [498, 231] on div "Submitters' rebuttal evidence" at bounding box center [662, 225] width 451 height 12
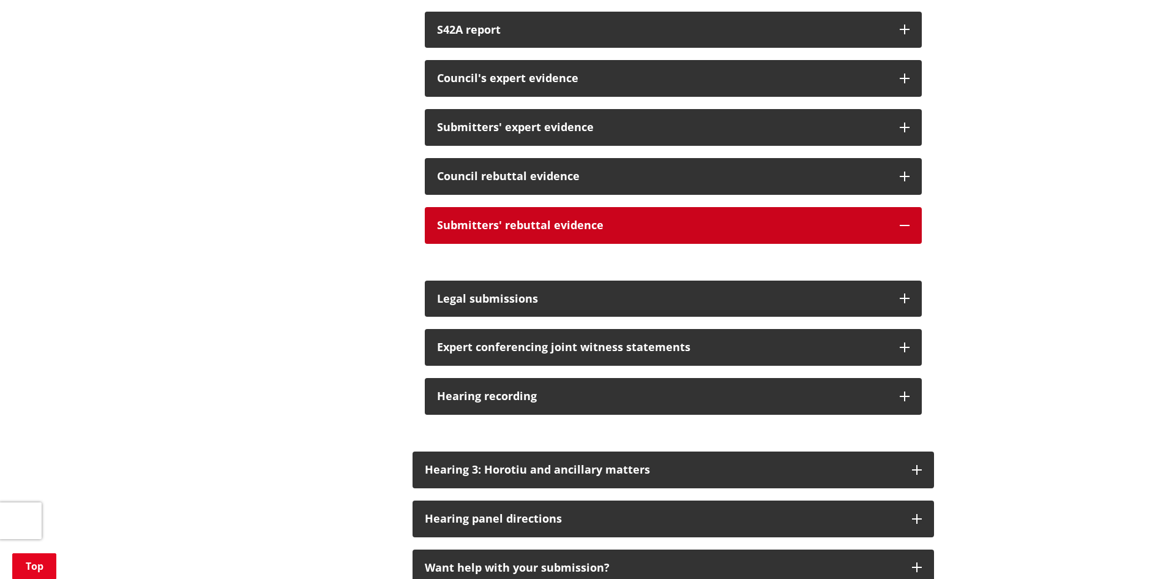
click at [495, 231] on div "Submitters' rebuttal evidence" at bounding box center [662, 225] width 451 height 12
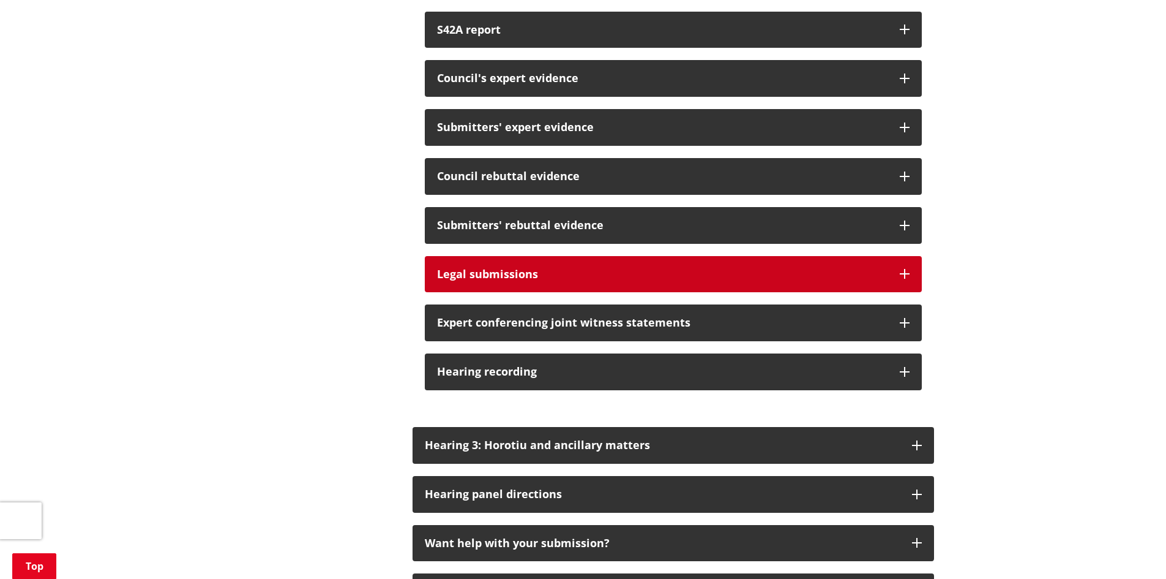
click at [463, 280] on div "Legal submissions" at bounding box center [662, 274] width 451 height 12
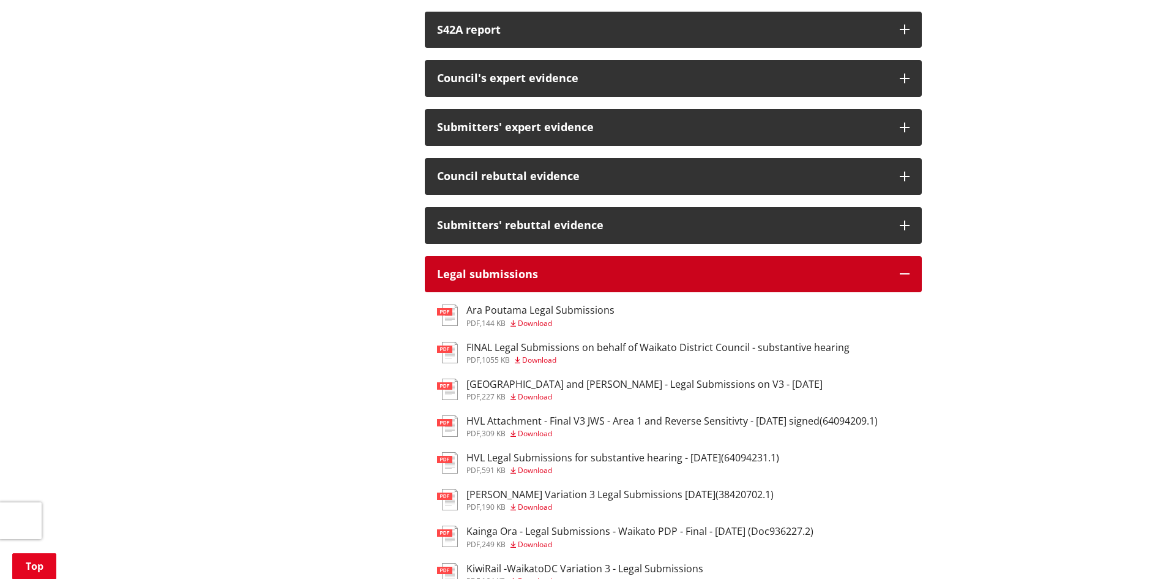
click at [463, 280] on div "Legal submissions" at bounding box center [662, 274] width 451 height 12
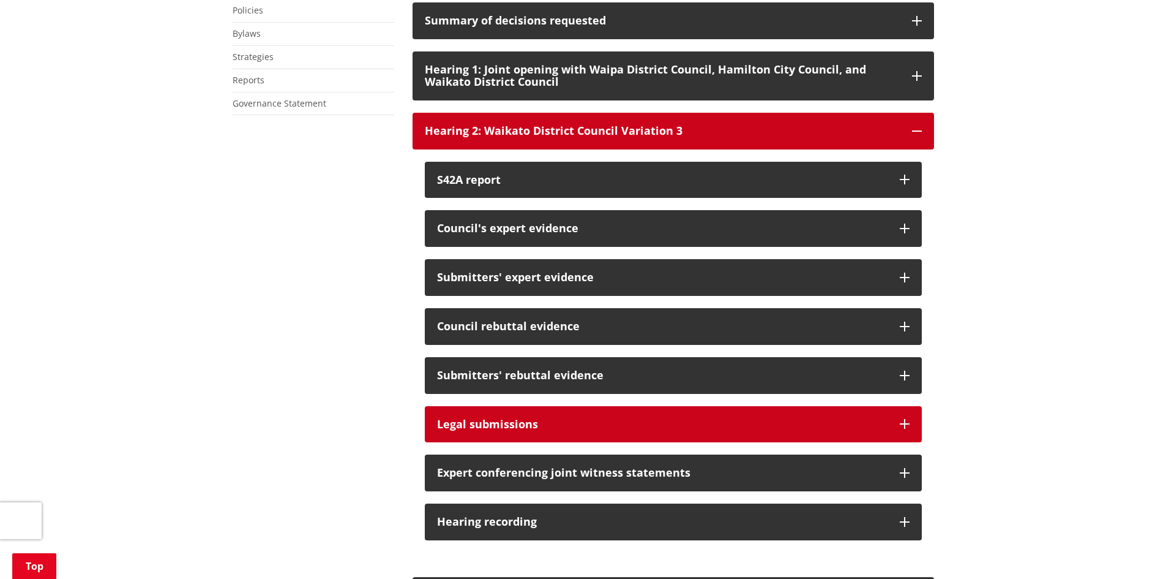
scroll to position [796, 0]
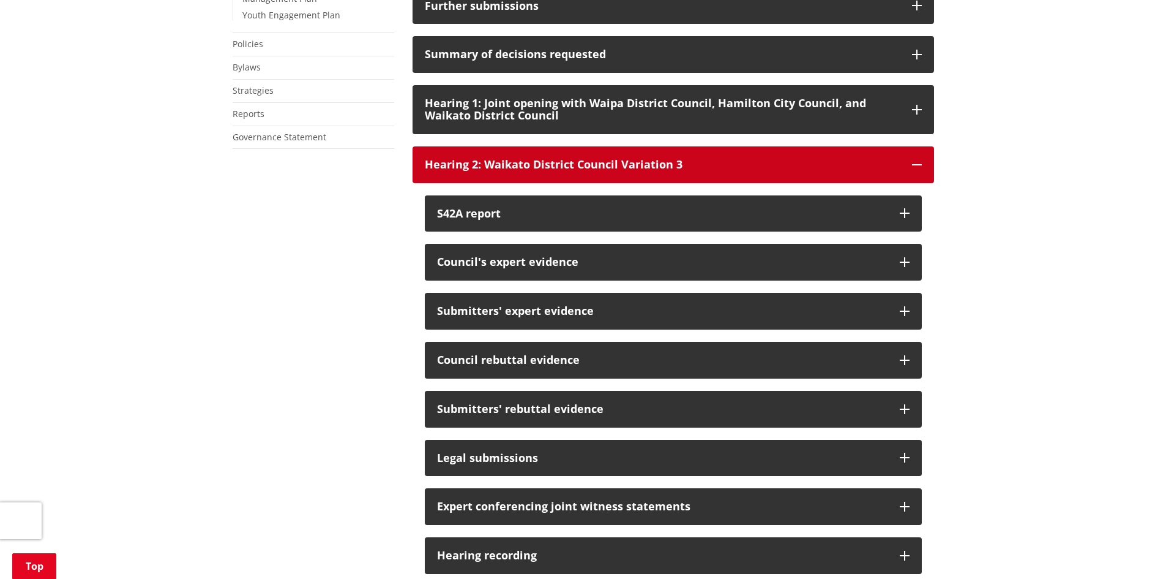
click at [542, 168] on button "Hearing 2: Waikato District Council Variation 3" at bounding box center [674, 164] width 522 height 37
